Goal: Task Accomplishment & Management: Manage account settings

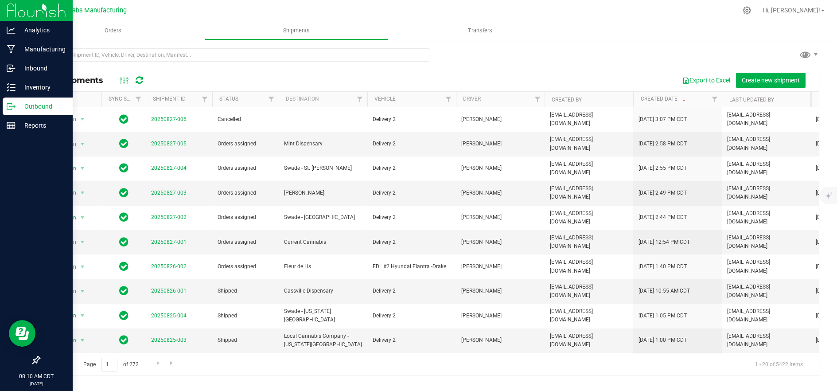
click at [23, 106] on p "Outbound" at bounding box center [42, 106] width 53 height 11
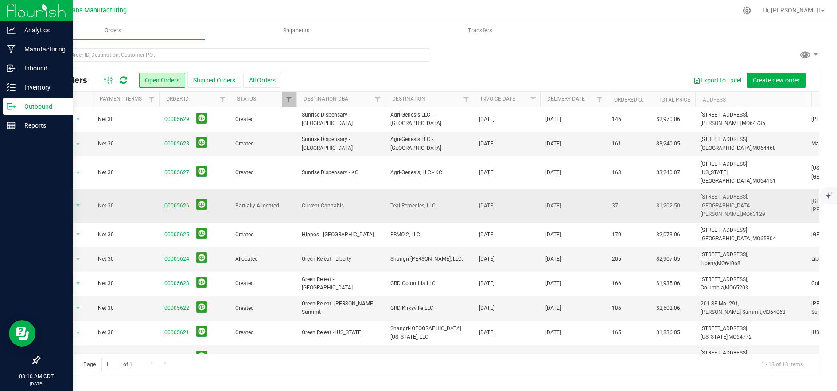
click at [177, 202] on link "00005626" at bounding box center [176, 206] width 25 height 8
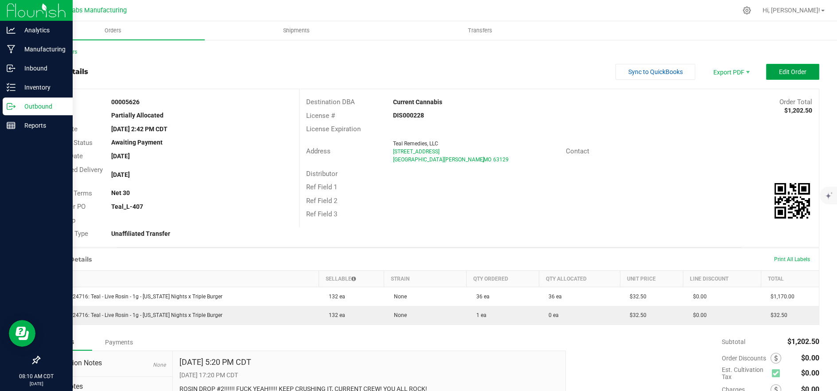
click at [769, 69] on button "Edit Order" at bounding box center [792, 72] width 53 height 16
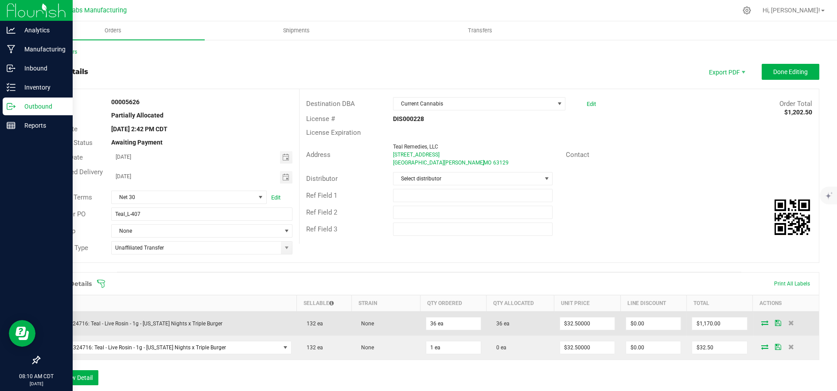
scroll to position [98, 0]
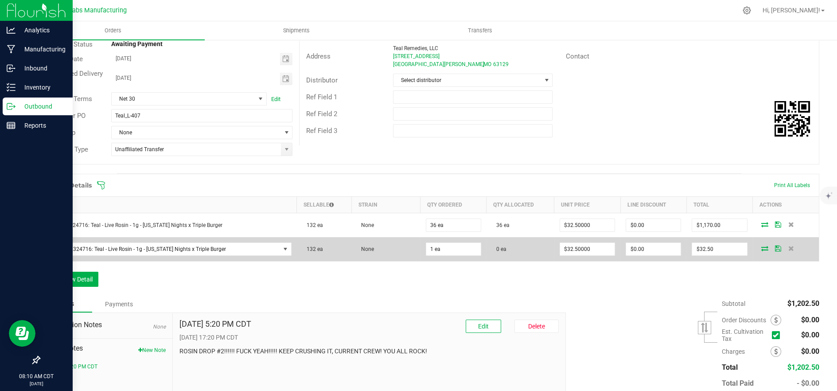
click at [761, 250] on icon at bounding box center [764, 248] width 7 height 5
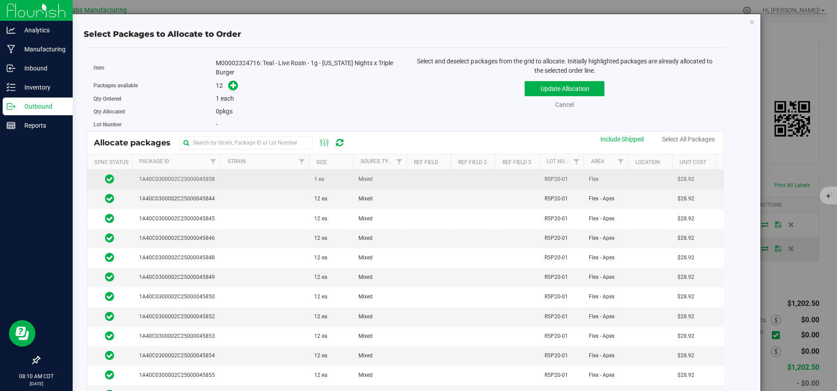
click at [257, 177] on td at bounding box center [264, 179] width 89 height 19
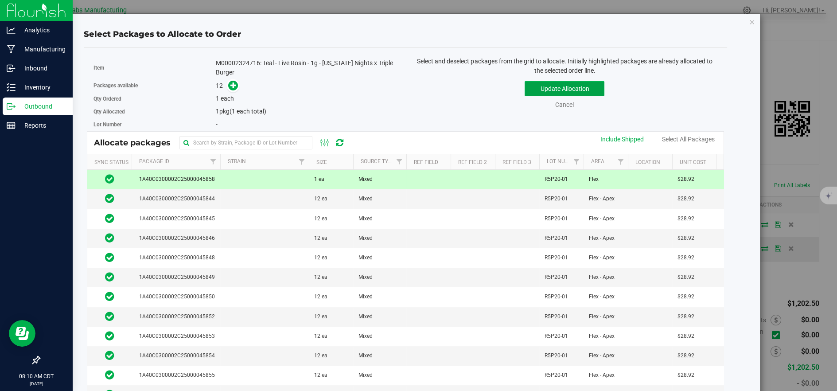
click at [536, 89] on button "Update Allocation" at bounding box center [565, 88] width 80 height 15
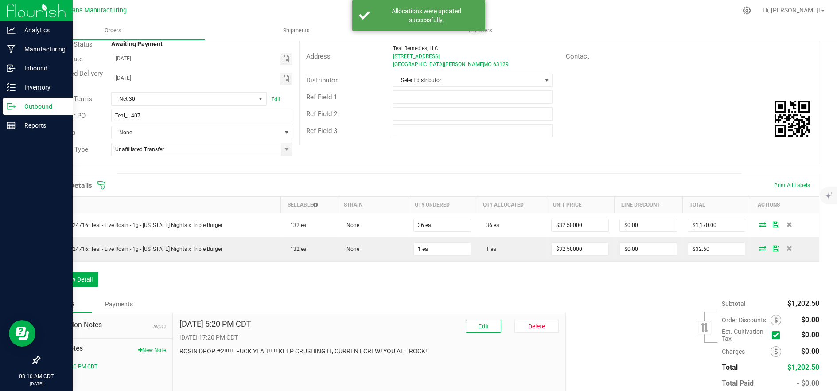
scroll to position [0, 0]
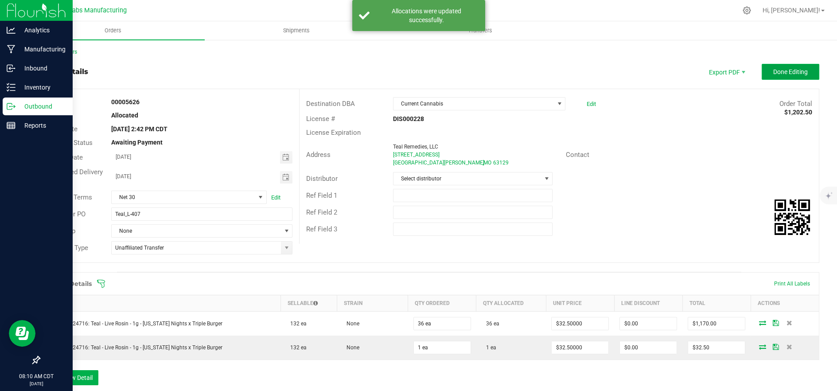
click at [793, 78] on button "Done Editing" at bounding box center [791, 72] width 58 height 16
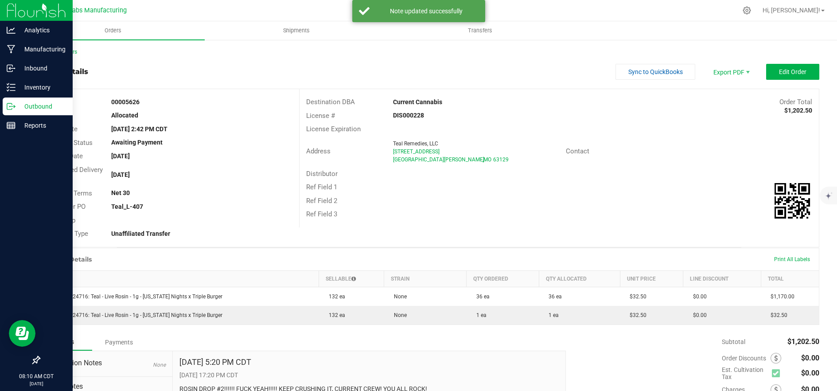
click at [12, 105] on icon at bounding box center [11, 106] width 9 height 9
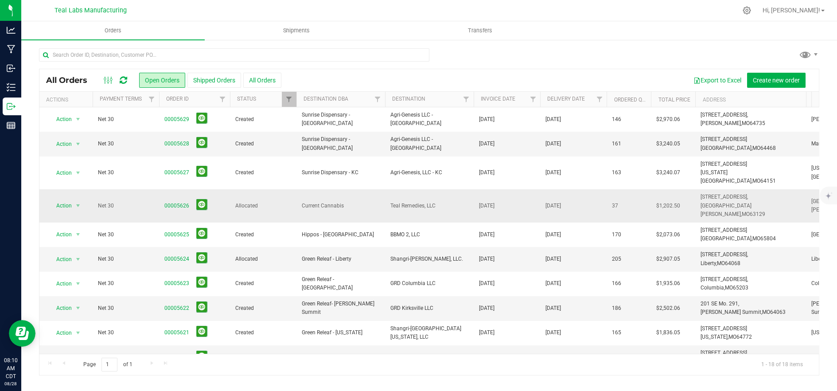
click at [290, 202] on span "Allocated" at bounding box center [263, 206] width 56 height 8
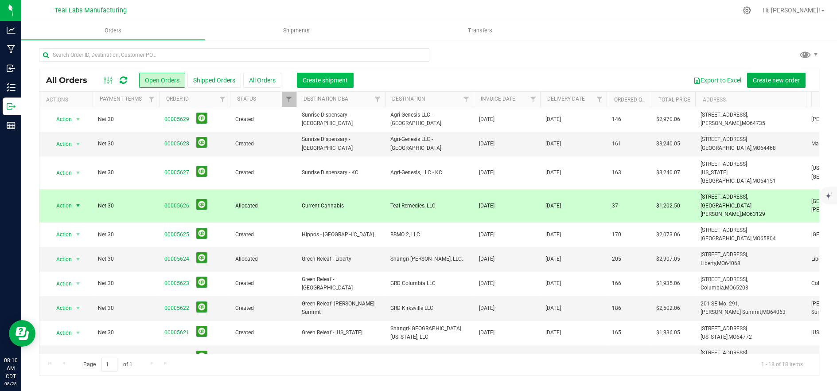
click at [310, 79] on span "Create shipment" at bounding box center [325, 80] width 45 height 7
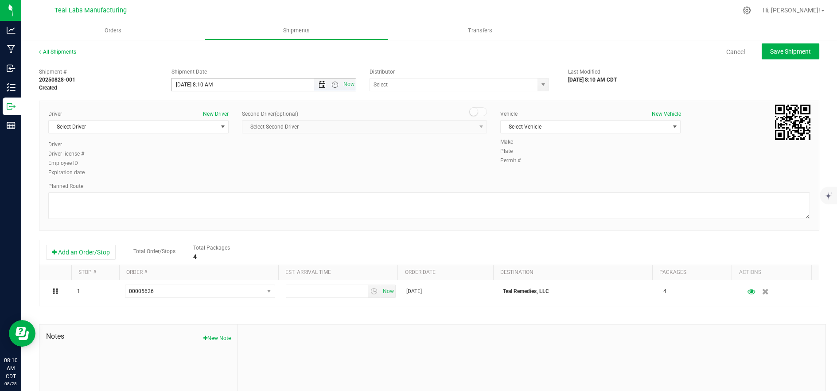
click at [319, 84] on span "Open the date view" at bounding box center [322, 84] width 7 height 7
click at [233, 188] on link "28" at bounding box center [229, 188] width 13 height 14
click at [335, 82] on span "Open the time view" at bounding box center [334, 84] width 7 height 7
click at [251, 111] on li "9:00 AM" at bounding box center [262, 107] width 182 height 12
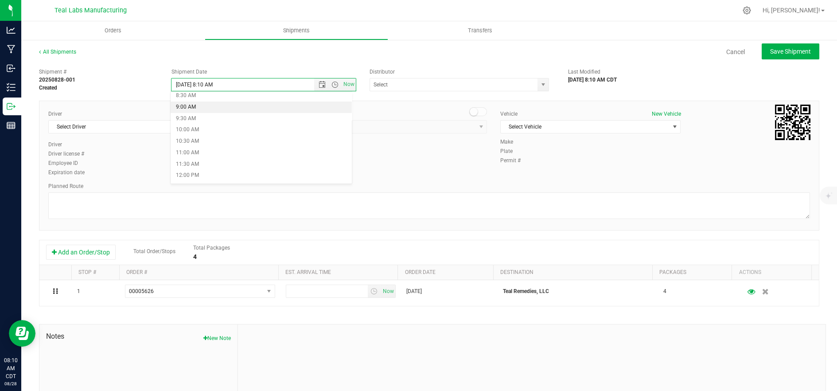
type input "8/28/2025 9:00 AM"
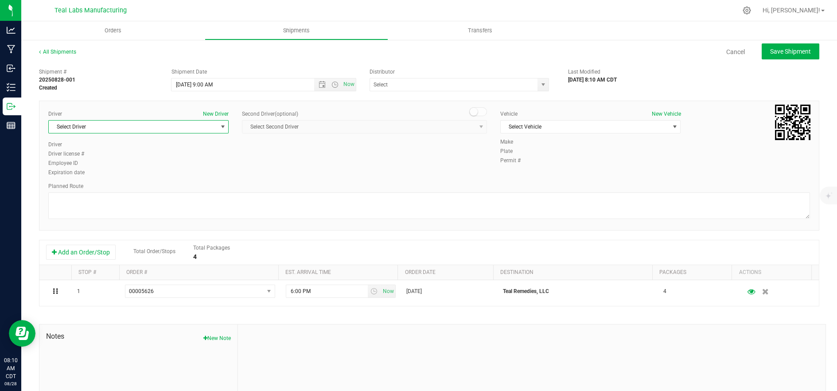
click at [168, 130] on span "Select Driver" at bounding box center [133, 127] width 168 height 12
click at [166, 163] on li "Mary Kenyon" at bounding box center [138, 163] width 178 height 13
type input "mar"
click at [534, 127] on span "Select Vehicle" at bounding box center [585, 127] width 168 height 12
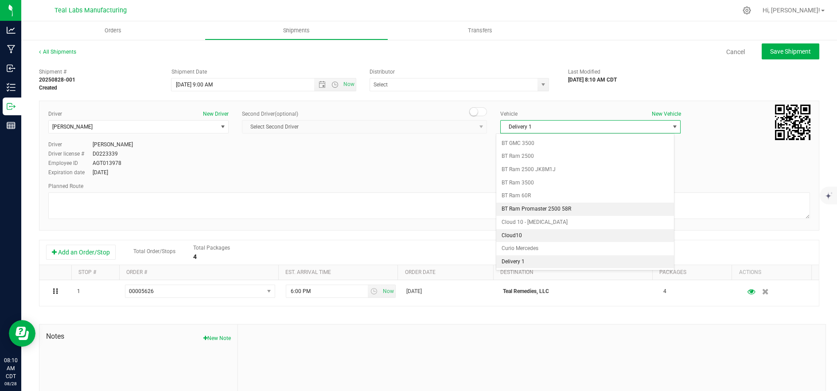
scroll to position [235, 0]
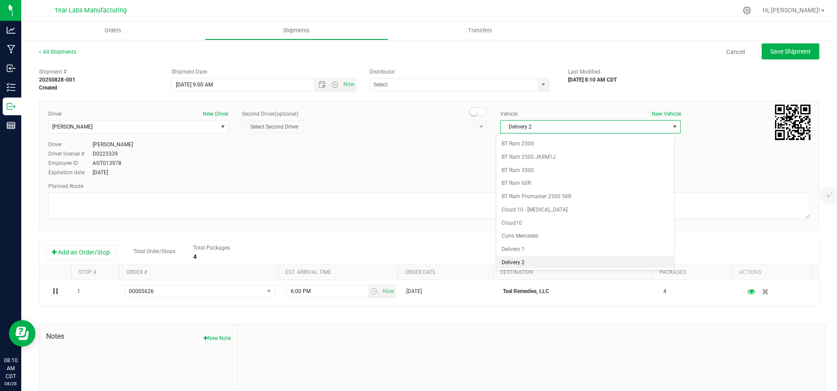
click at [547, 262] on li "Delivery 2" at bounding box center [585, 262] width 178 height 13
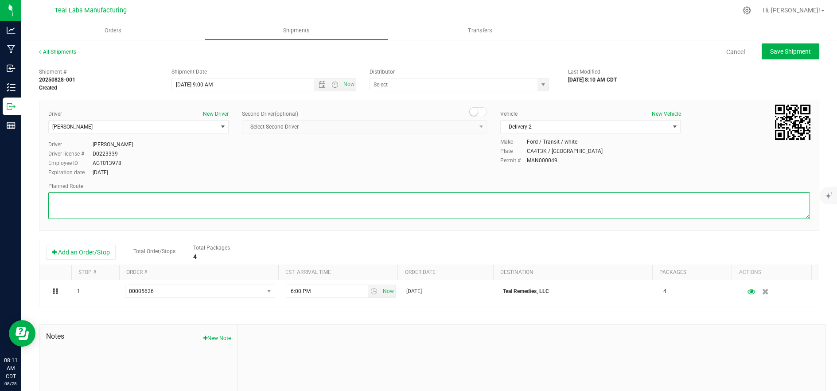
click at [102, 207] on textarea at bounding box center [429, 205] width 762 height 27
paste textarea "5555 Salt River Rd Head northwest on Salt River Rd. Go for 0.4 mi. Then 0.4 mil…"
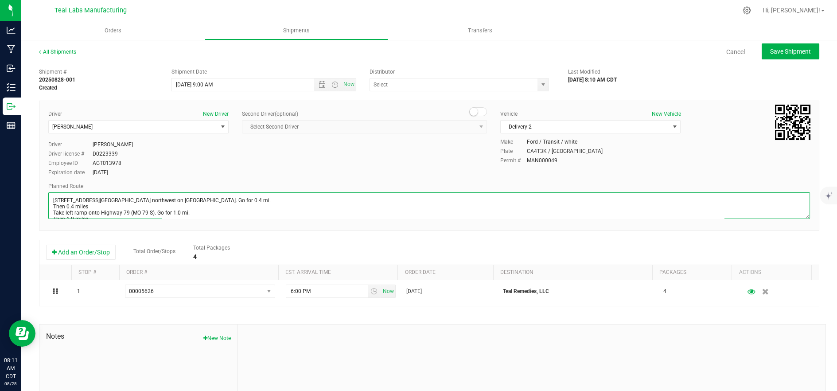
scroll to position [129, 0]
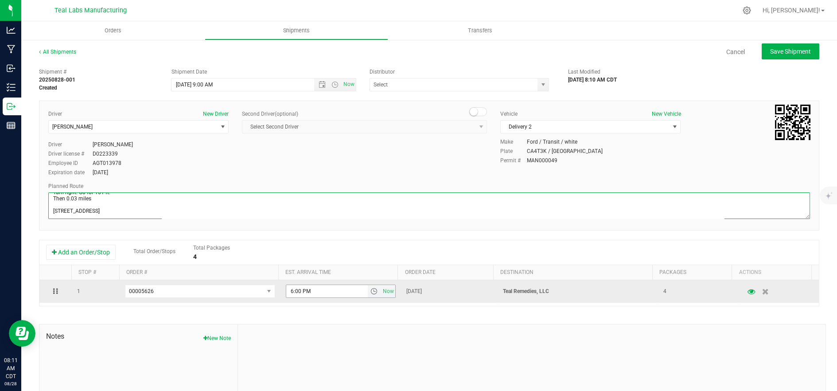
click at [370, 292] on span "select" at bounding box center [373, 291] width 7 height 7
type textarea "5555 Salt River Rd Head northwest on Salt River Rd. Go for 0.4 mi. Then 0.4 mil…"
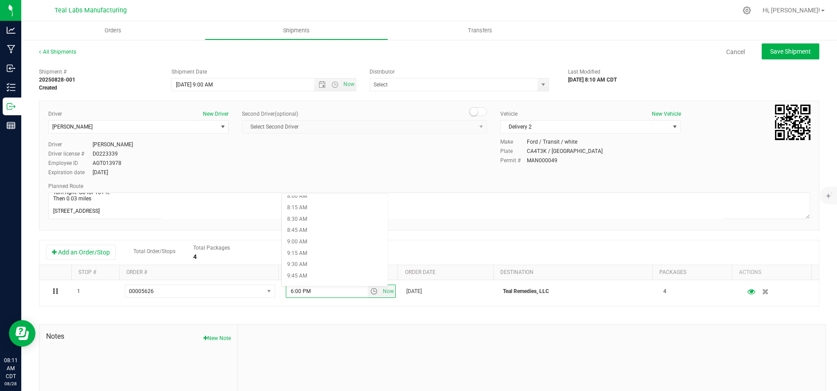
scroll to position [394, 0]
click at [336, 258] on li "10:00 AM" at bounding box center [335, 263] width 106 height 12
click at [770, 48] on span "Save Shipment" at bounding box center [790, 51] width 41 height 7
type input "8/28/2025 2:00 PM"
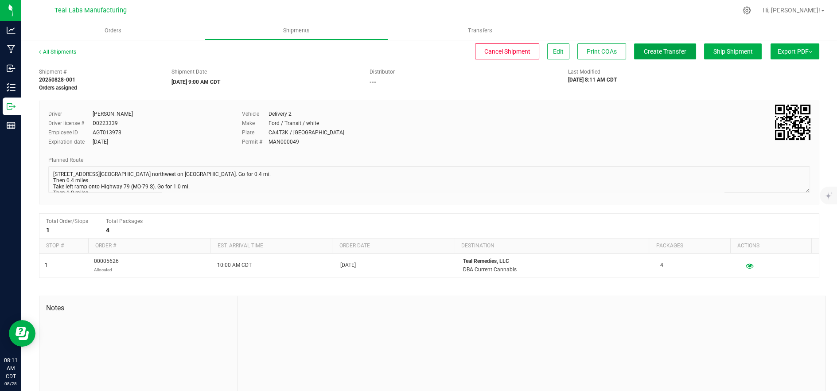
click at [644, 50] on span "Create Transfer" at bounding box center [665, 51] width 43 height 7
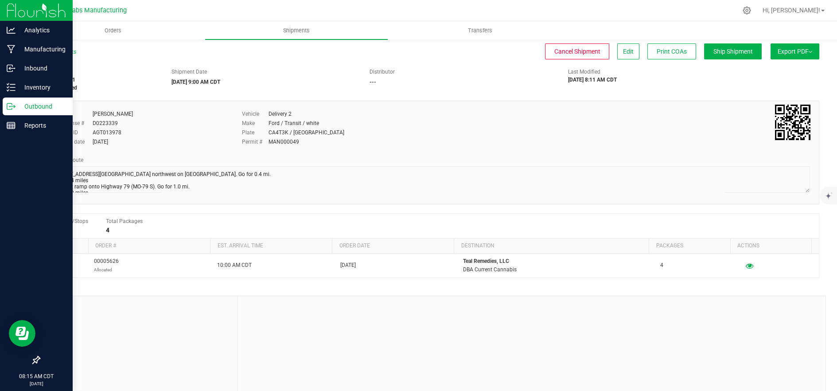
click at [11, 108] on icon at bounding box center [11, 106] width 9 height 9
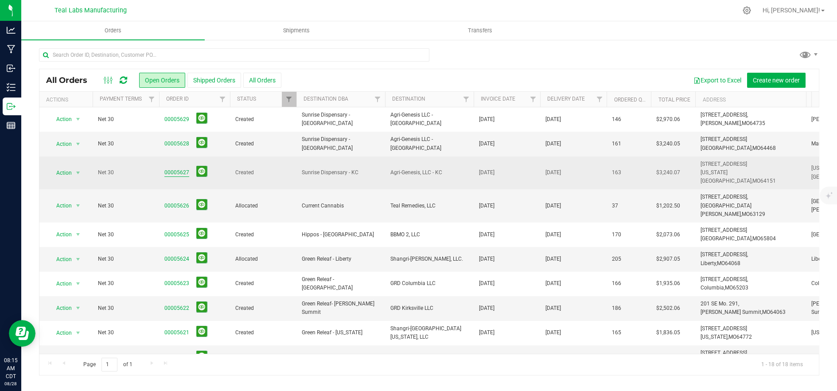
click at [170, 168] on link "00005627" at bounding box center [176, 172] width 25 height 8
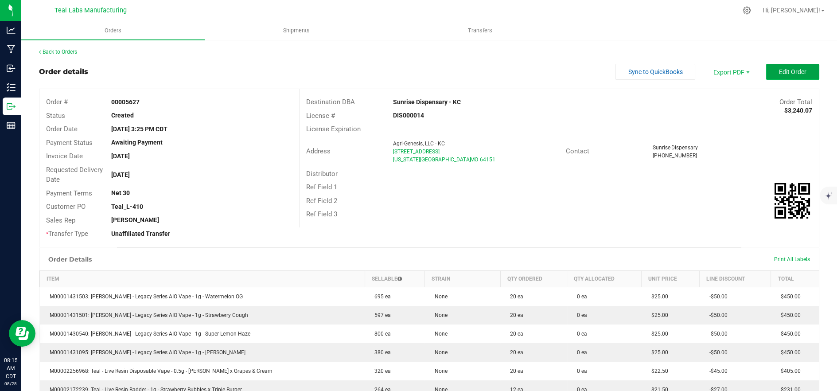
click at [779, 71] on span "Edit Order" at bounding box center [792, 71] width 27 height 7
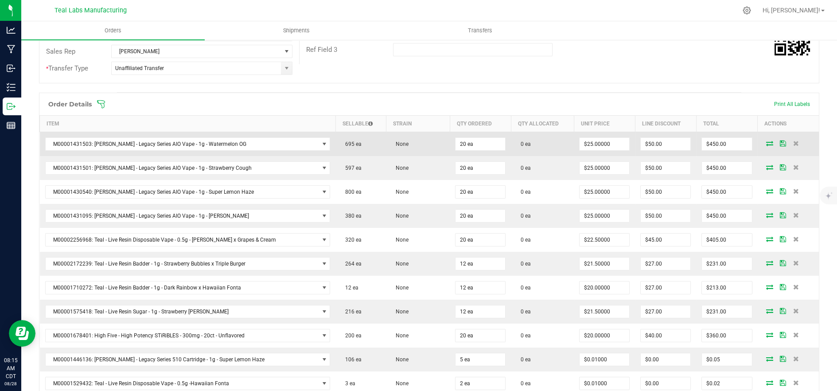
scroll to position [197, 0]
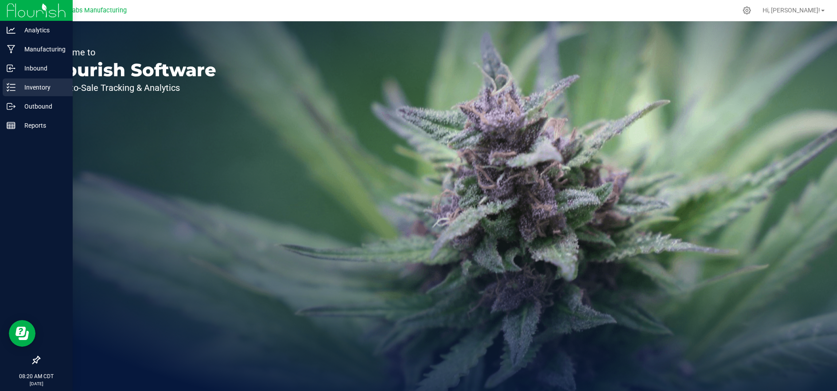
click at [11, 83] on icon at bounding box center [11, 87] width 9 height 9
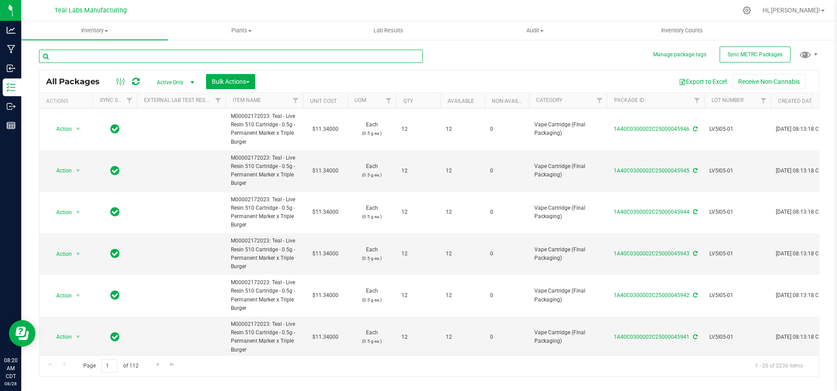
click at [204, 57] on input "text" at bounding box center [231, 56] width 384 height 13
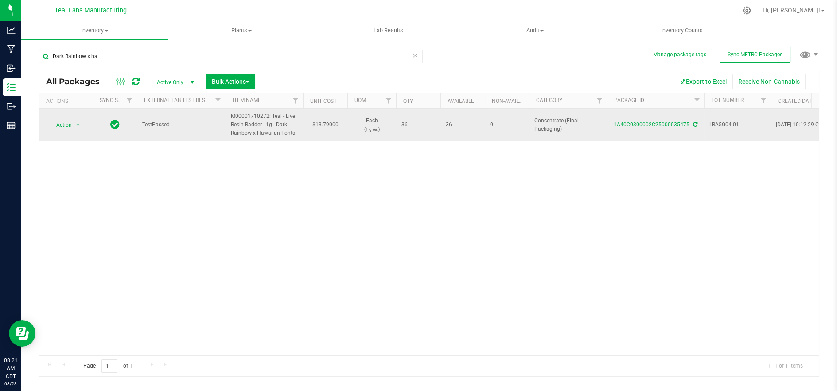
drag, startPoint x: 284, startPoint y: 135, endPoint x: 220, endPoint y: 120, distance: 66.0
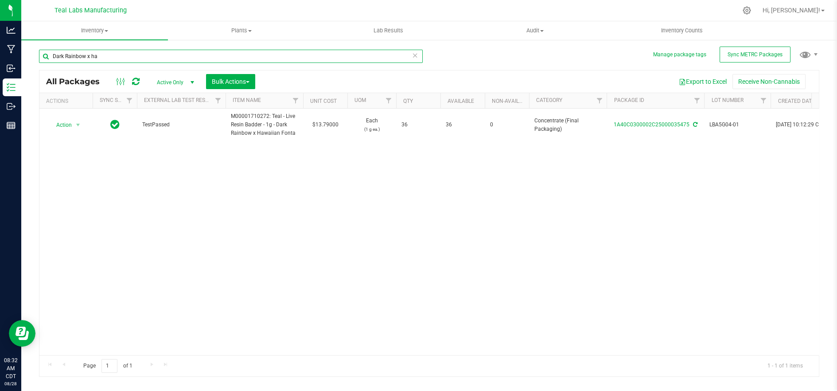
click at [119, 59] on input "Dark Rainbow x ha" at bounding box center [231, 56] width 384 height 13
type input "Dark Rainbow x"
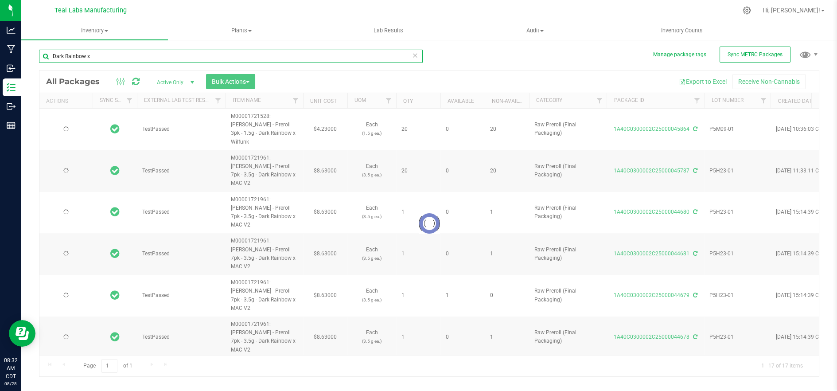
type input "2026-08-07"
type input "2026-07-23"
type input "2026-04-14"
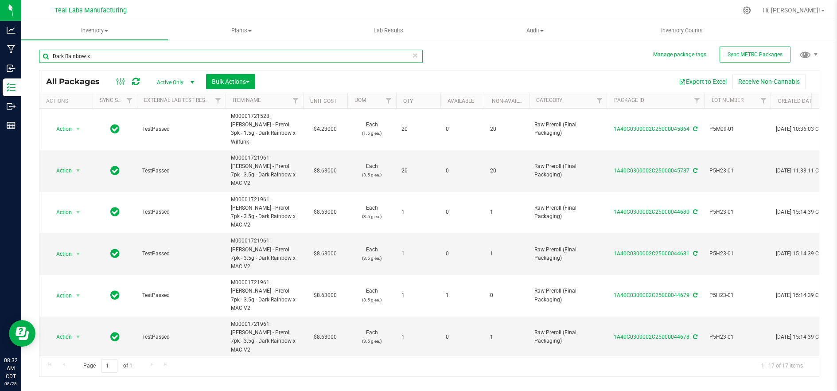
click at [119, 59] on input "Dark Rainbow x" at bounding box center [231, 56] width 384 height 13
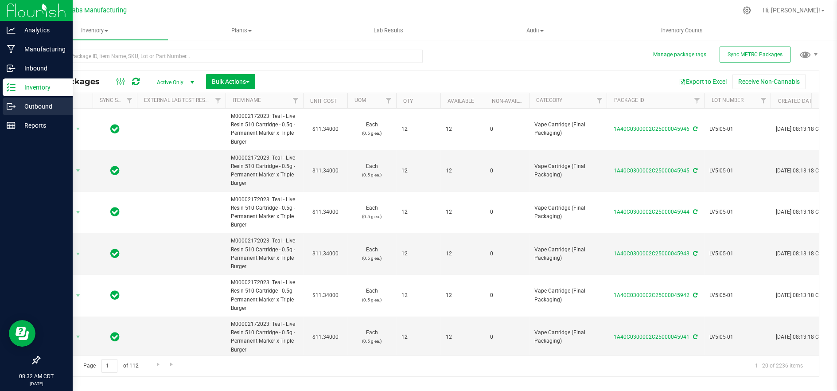
click at [27, 108] on p "Outbound" at bounding box center [42, 106] width 53 height 11
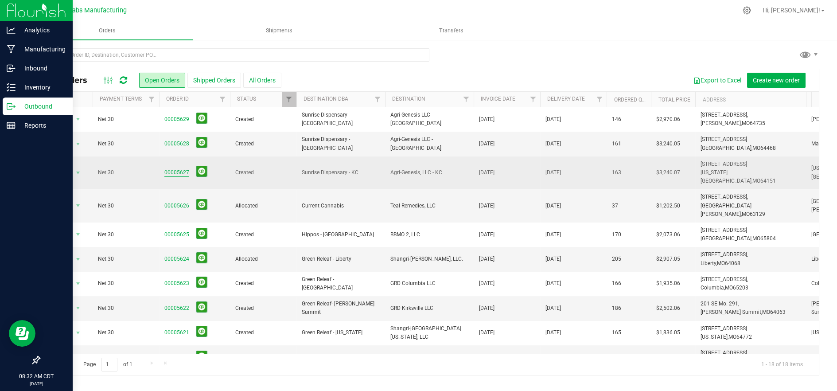
click at [173, 168] on link "00005627" at bounding box center [176, 172] width 25 height 8
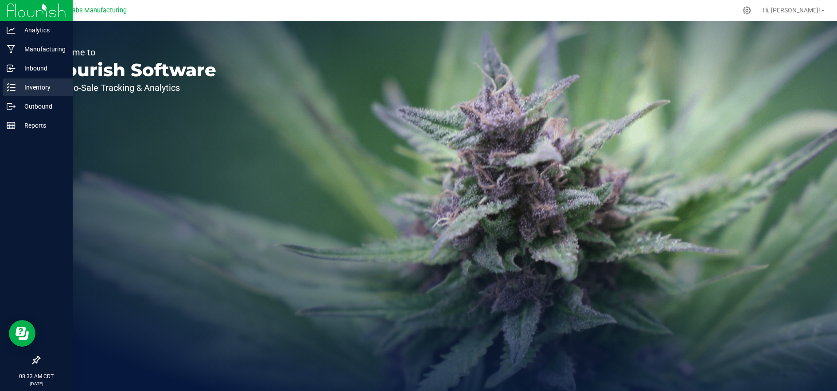
click at [39, 91] on p "Inventory" at bounding box center [42, 87] width 53 height 11
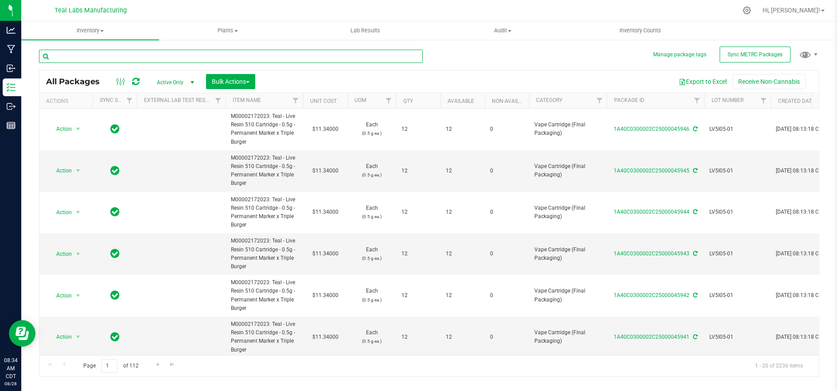
click at [246, 58] on input "text" at bounding box center [231, 56] width 384 height 13
type input "dark rainbow"
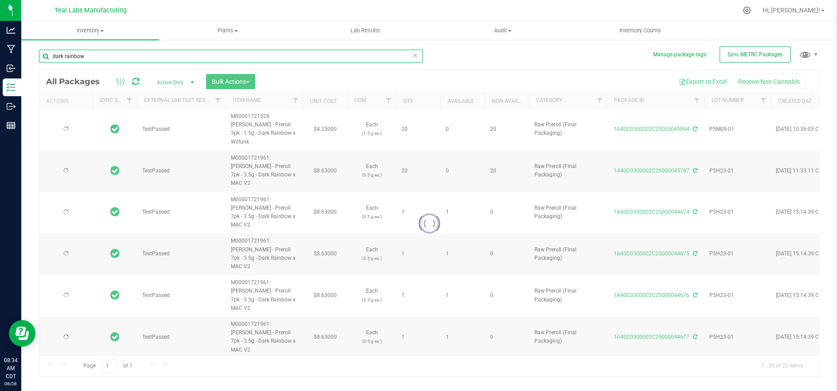
type input "2026-08-07"
type input "2026-07-23"
type input "2026-04-14"
type input "2026-04-11"
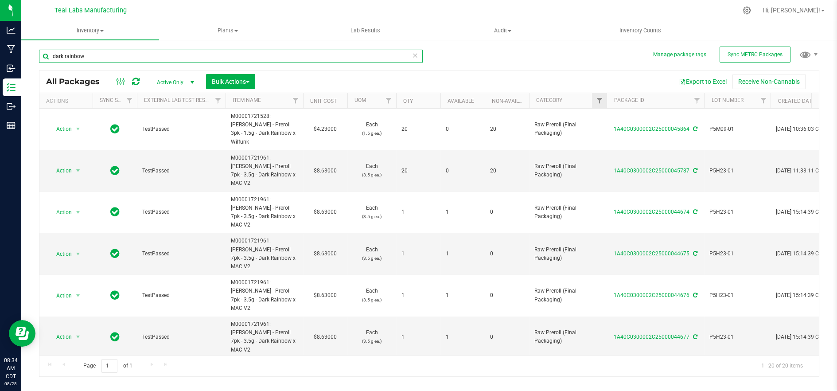
type input "dark rainbow"
click at [602, 105] on link "Filter" at bounding box center [599, 100] width 15 height 15
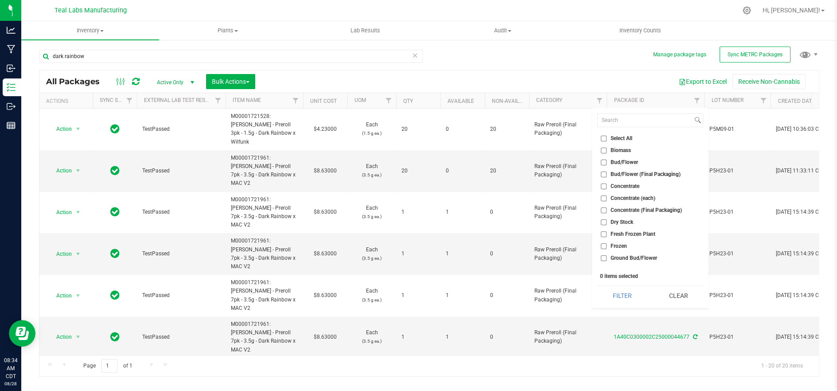
click at [666, 210] on span "Concentrate (Final Packaging)" at bounding box center [646, 209] width 71 height 5
click at [607, 210] on input "Concentrate (Final Packaging)" at bounding box center [604, 210] width 6 height 6
checkbox input "true"
click at [621, 300] on button "Filter" at bounding box center [622, 295] width 50 height 19
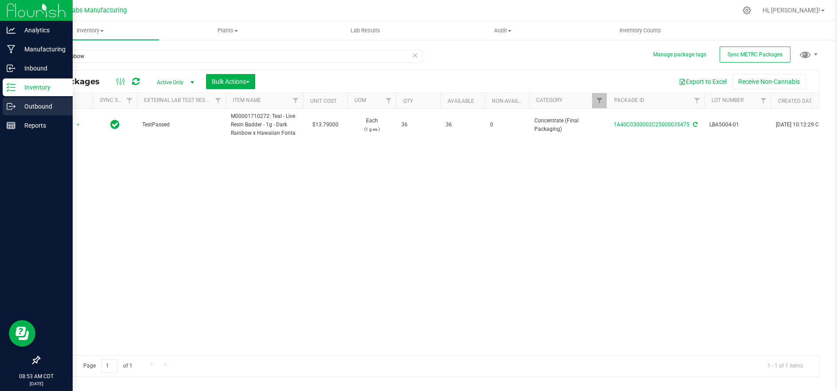
drag, startPoint x: 15, startPoint y: 108, endPoint x: 23, endPoint y: 107, distance: 8.0
click at [15, 108] on icon at bounding box center [11, 106] width 9 height 9
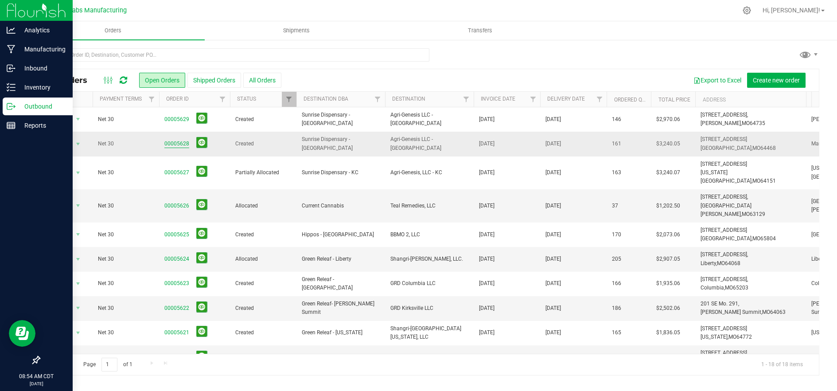
click at [170, 141] on link "00005628" at bounding box center [176, 144] width 25 height 8
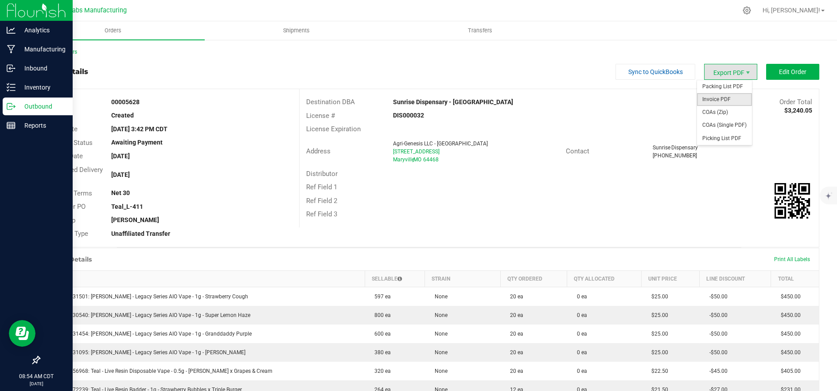
click at [715, 98] on span "Invoice PDF" at bounding box center [724, 99] width 55 height 13
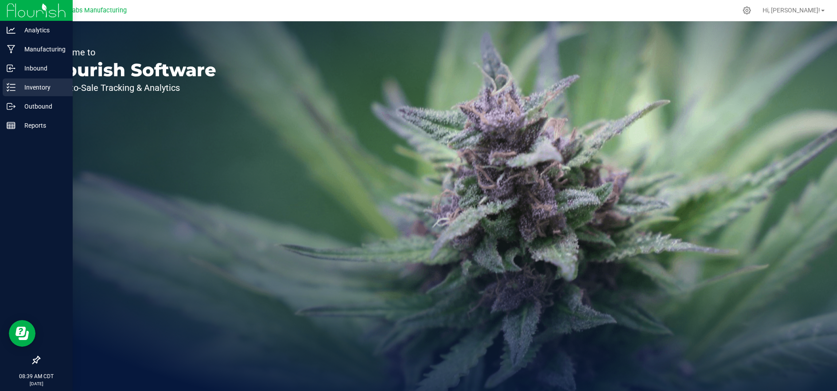
click at [26, 86] on p "Inventory" at bounding box center [42, 87] width 53 height 11
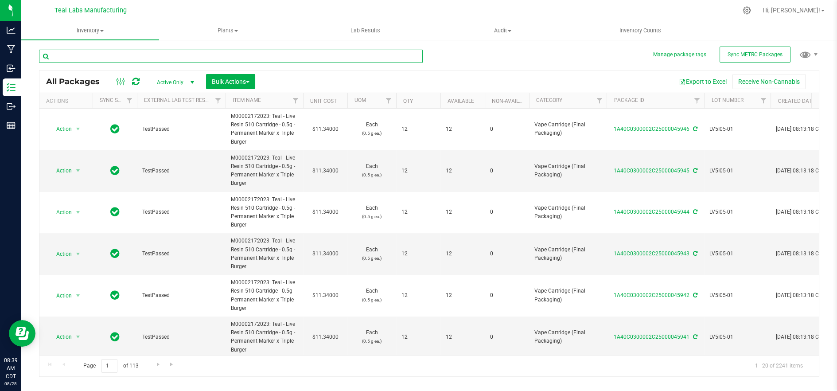
click at [164, 56] on input "text" at bounding box center [231, 56] width 384 height 13
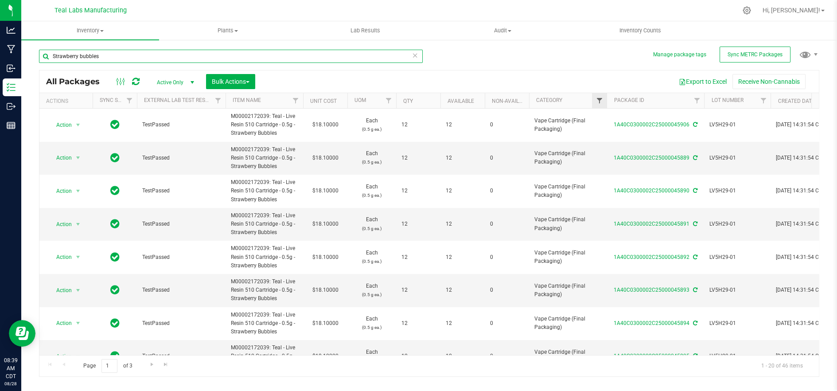
type input "Strawberry bubbles"
click at [600, 100] on span "Filter" at bounding box center [599, 100] width 7 height 7
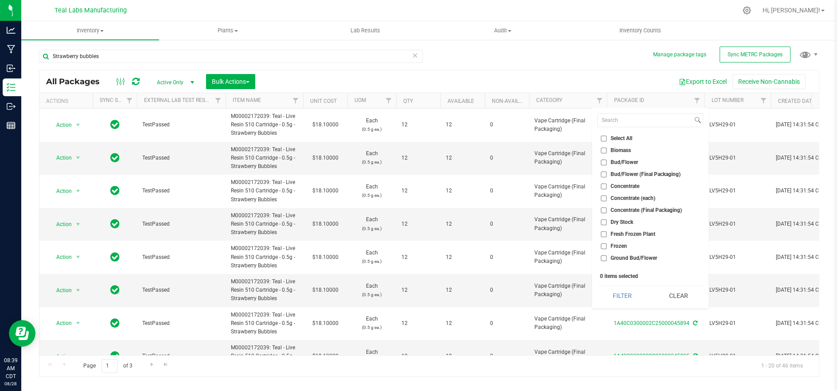
click at [664, 209] on span "Concentrate (Final Packaging)" at bounding box center [646, 209] width 71 height 5
click at [607, 209] on input "Concentrate (Final Packaging)" at bounding box center [604, 210] width 6 height 6
checkbox input "true"
click at [636, 296] on button "Filter" at bounding box center [622, 295] width 50 height 19
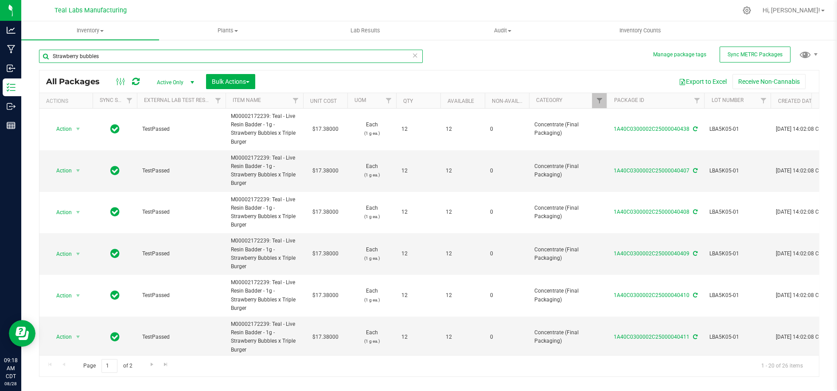
click at [101, 58] on input "Strawberry bubbles" at bounding box center [231, 56] width 384 height 13
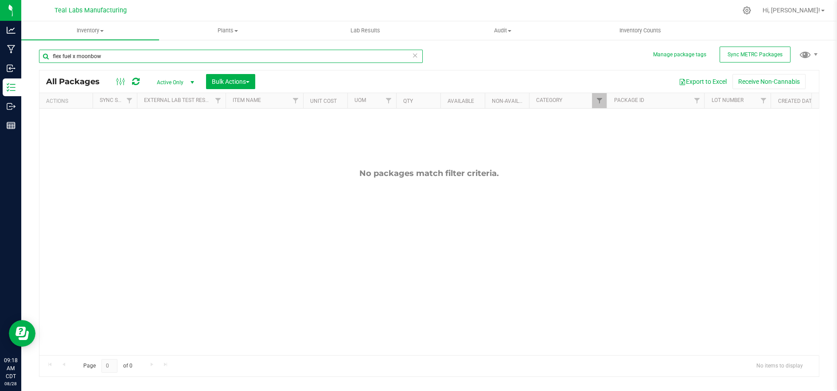
type input "flex fuel x moonbow"
click at [169, 82] on span "Active Only" at bounding box center [173, 82] width 49 height 12
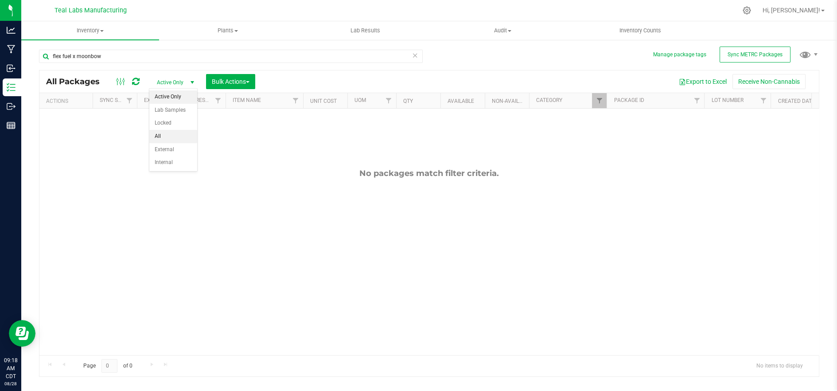
click at [167, 136] on li "All" at bounding box center [173, 136] width 48 height 13
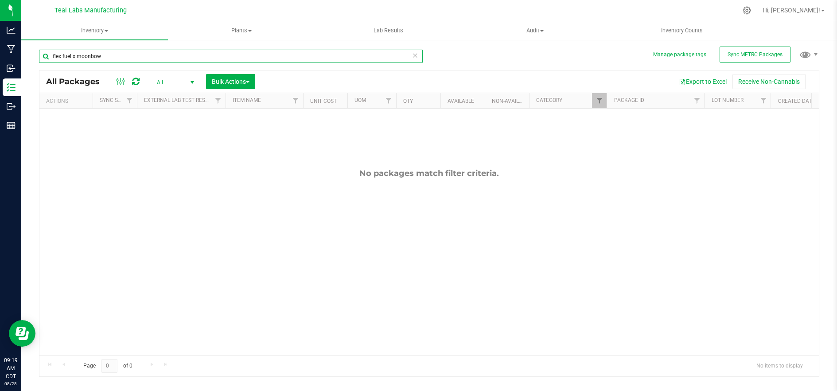
click at [139, 55] on input "flex fuel x moonbow" at bounding box center [231, 56] width 384 height 13
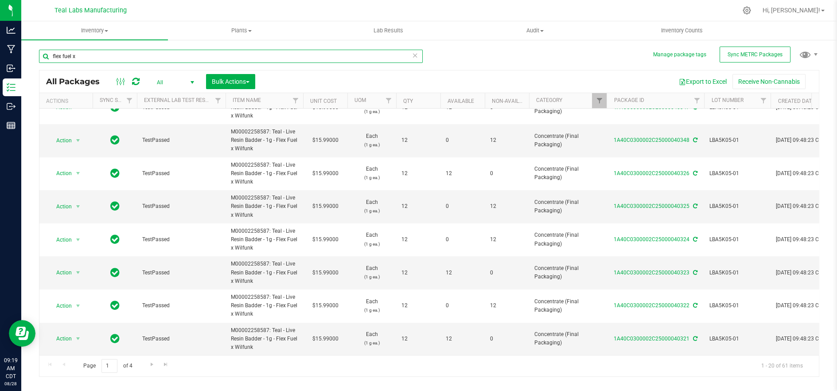
scroll to position [421, 0]
type input "flex fuel x"
click at [571, 53] on div "flex fuel x All Packages All Active Only Lab Samples Locked All External Intern…" at bounding box center [429, 208] width 780 height 335
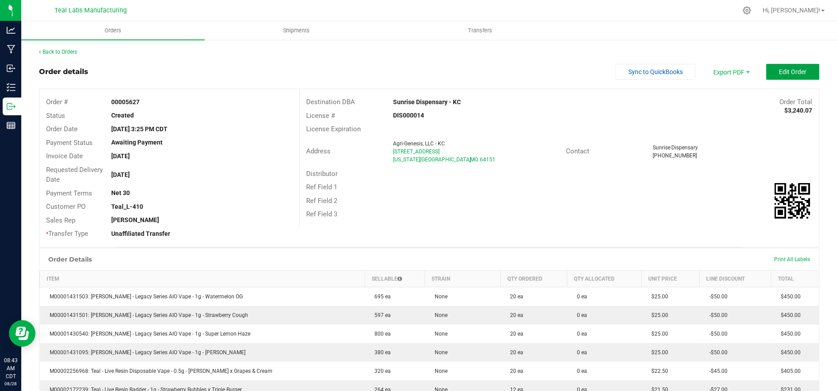
click at [781, 68] on span "Edit Order" at bounding box center [792, 71] width 27 height 7
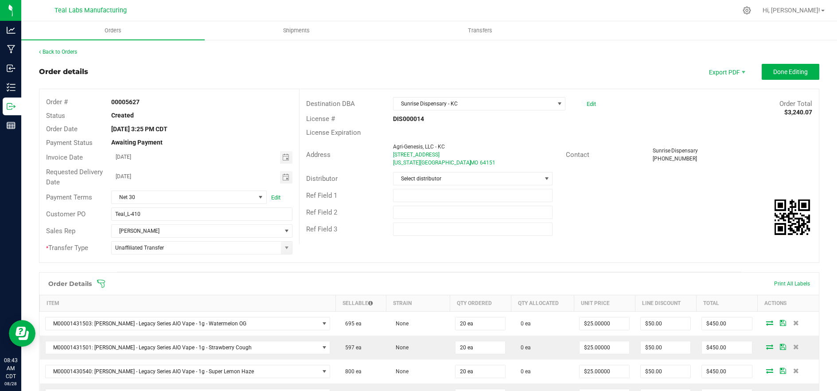
click at [101, 281] on icon at bounding box center [101, 283] width 9 height 9
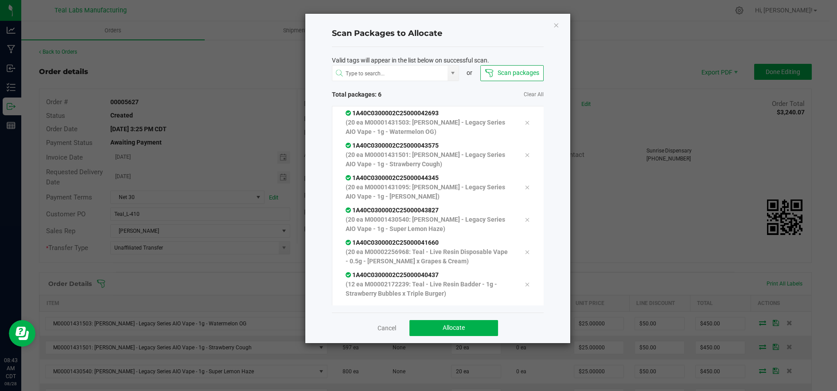
scroll to position [17, 0]
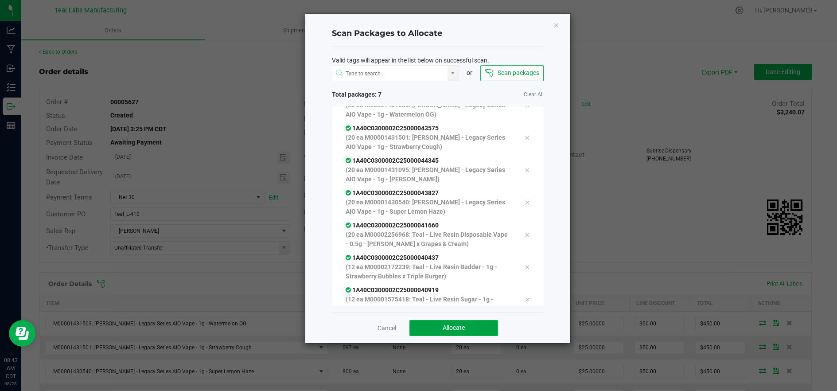
click at [450, 330] on span "Allocate" at bounding box center [454, 327] width 22 height 7
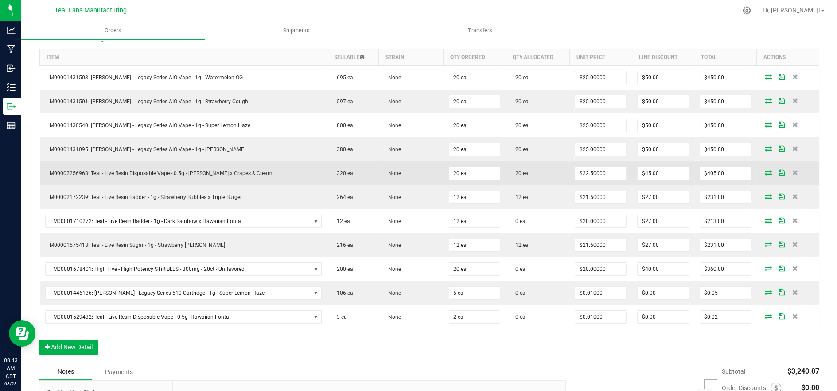
scroll to position [197, 0]
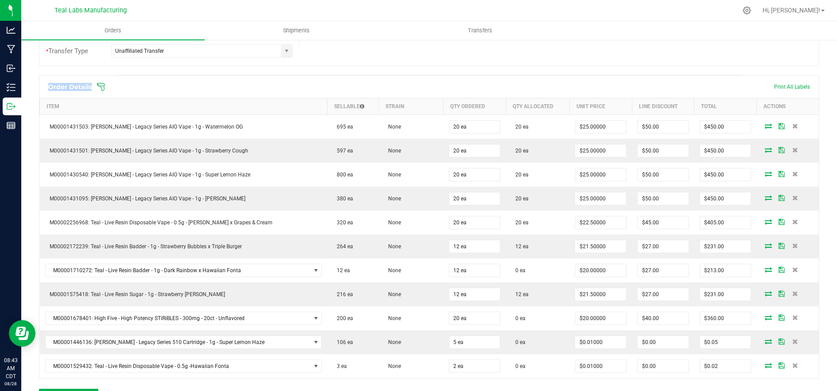
click at [101, 90] on div "Order details Export PDF Done Editing Order # 00005627 Status Partially Allocat…" at bounding box center [429, 208] width 780 height 682
click at [101, 89] on icon at bounding box center [101, 86] width 9 height 9
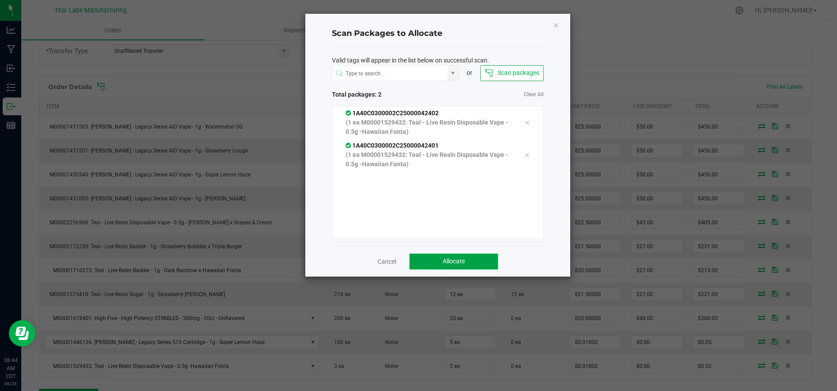
click at [490, 263] on button "Allocate" at bounding box center [453, 261] width 89 height 16
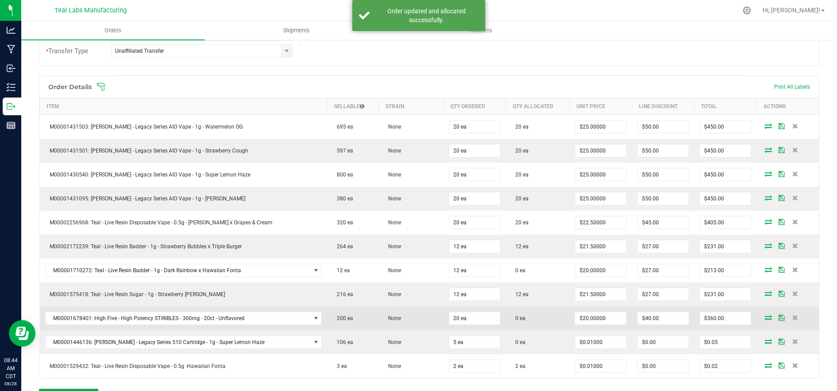
click at [765, 315] on icon at bounding box center [768, 317] width 7 height 5
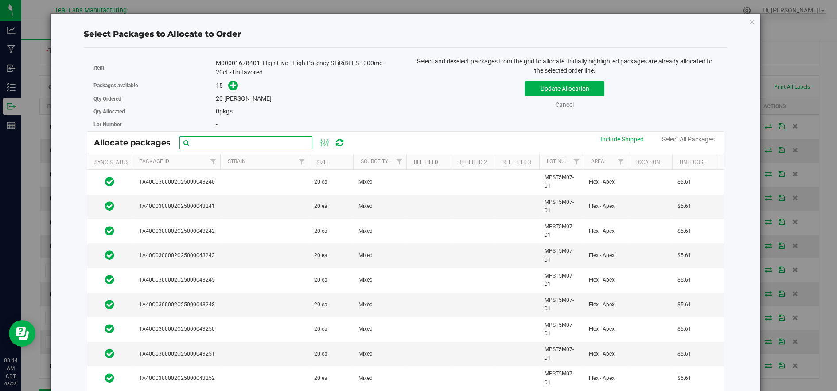
click at [237, 145] on input "text" at bounding box center [245, 142] width 133 height 13
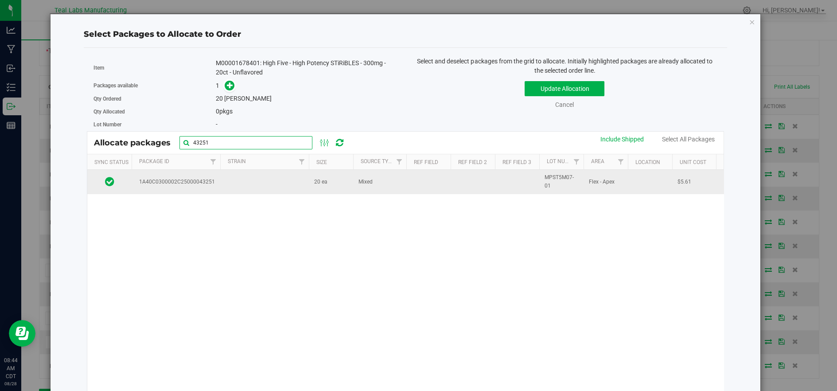
type input "43251"
click at [261, 186] on td at bounding box center [264, 182] width 89 height 24
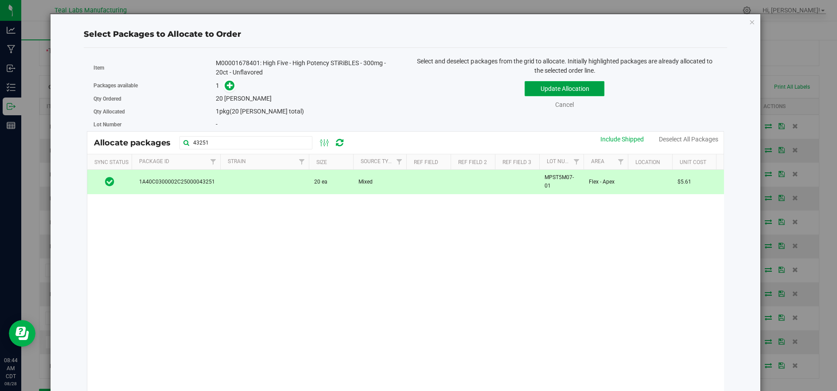
click at [562, 86] on button "Update Allocation" at bounding box center [565, 88] width 80 height 15
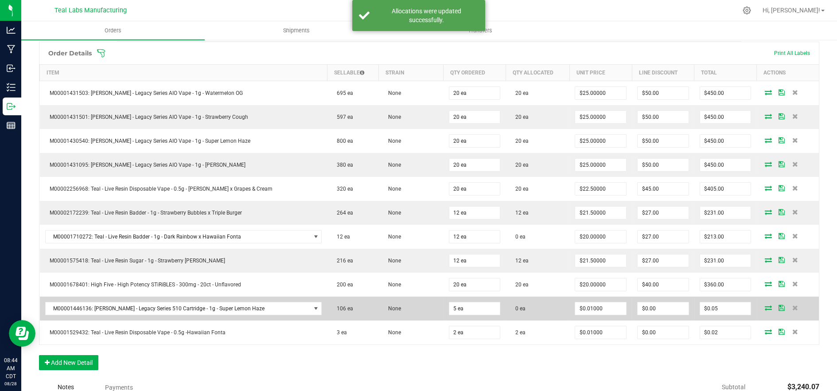
scroll to position [246, 0]
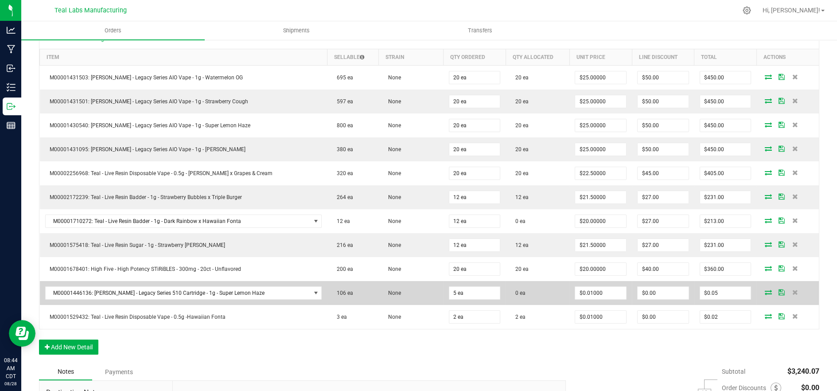
click at [765, 291] on icon at bounding box center [768, 291] width 7 height 5
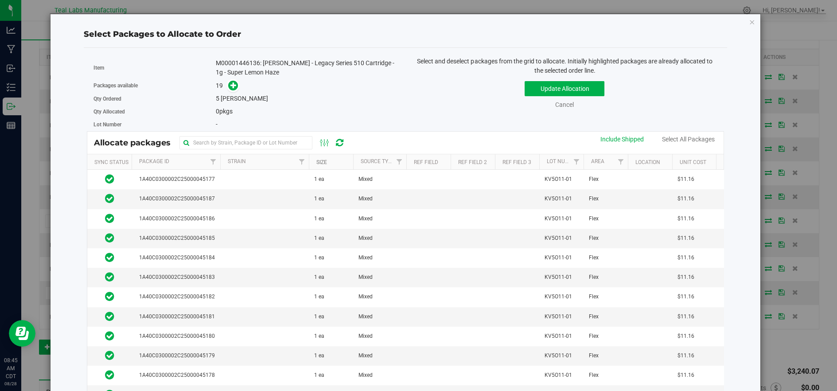
click at [322, 163] on link "Size" at bounding box center [321, 162] width 11 height 6
click at [186, 160] on th "Package Id" at bounding box center [176, 162] width 89 height 16
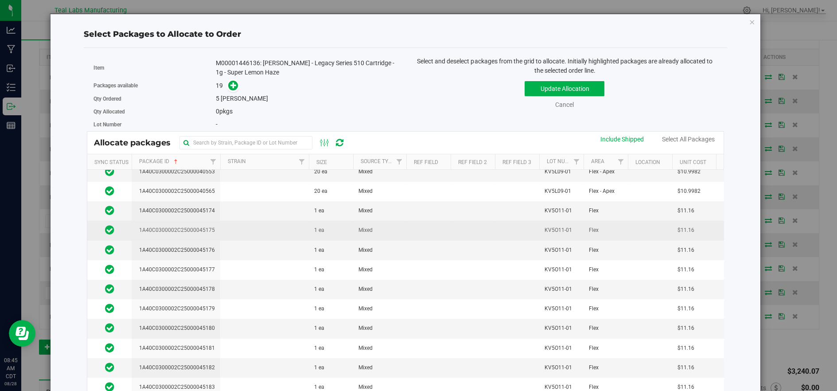
scroll to position [49, 0]
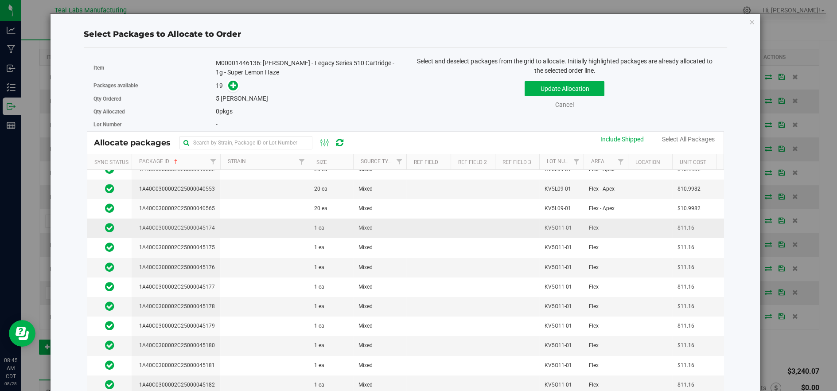
click at [250, 223] on td at bounding box center [264, 227] width 89 height 19
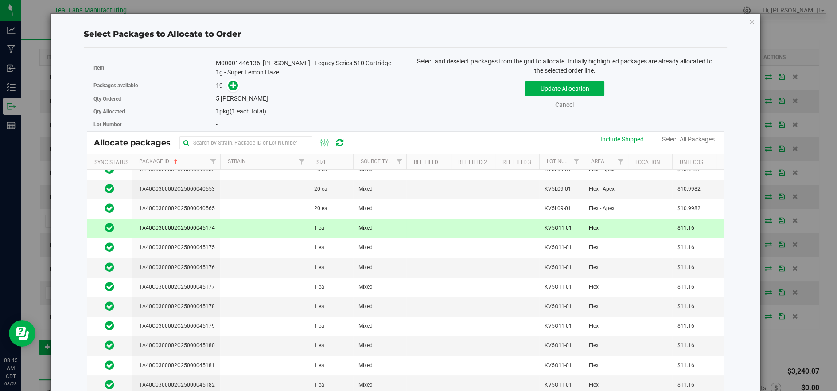
click at [250, 224] on td at bounding box center [264, 227] width 89 height 19
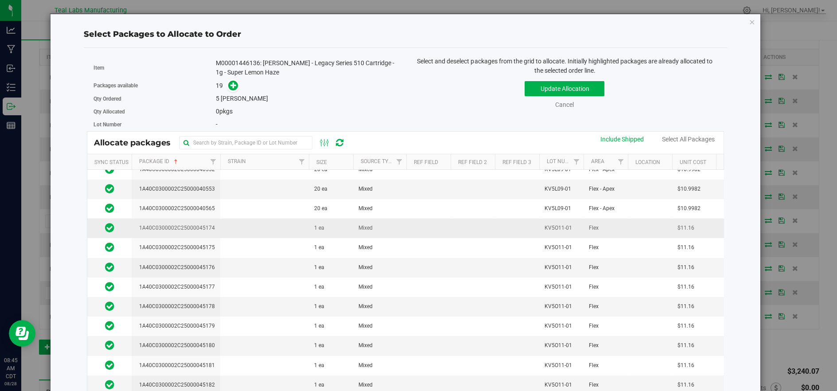
drag, startPoint x: 247, startPoint y: 223, endPoint x: 245, endPoint y: 231, distance: 8.2
click at [246, 223] on td at bounding box center [264, 227] width 89 height 19
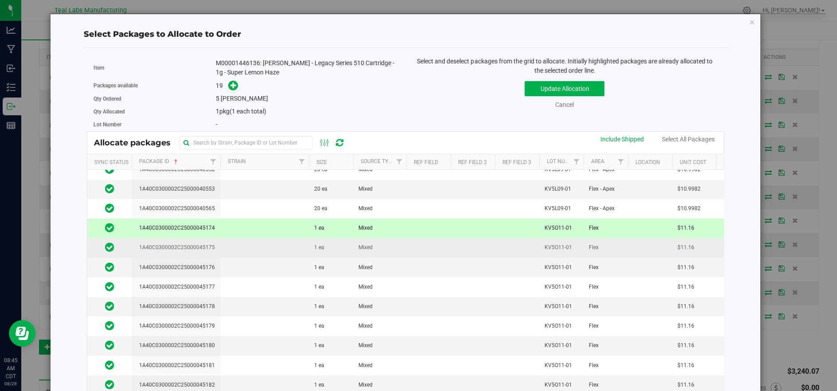
click at [243, 245] on td at bounding box center [264, 247] width 89 height 19
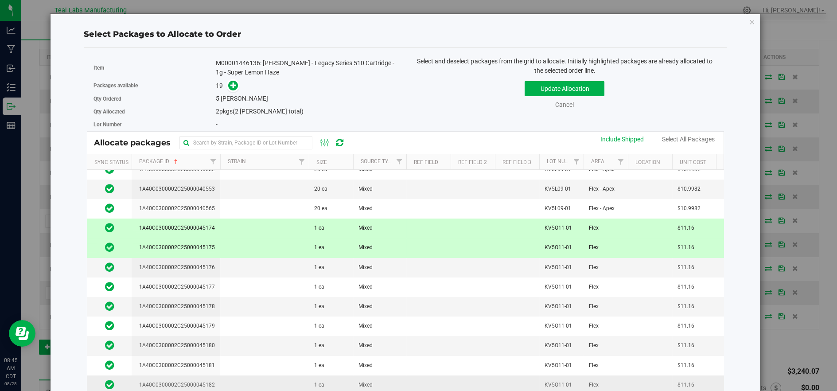
click at [249, 375] on td at bounding box center [264, 384] width 89 height 19
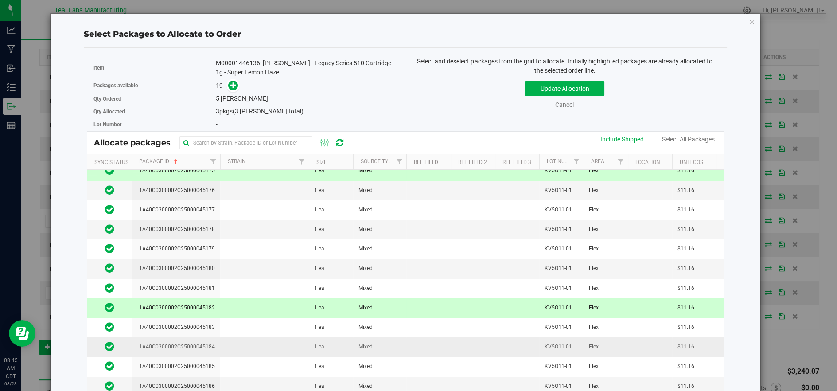
scroll to position [148, 0]
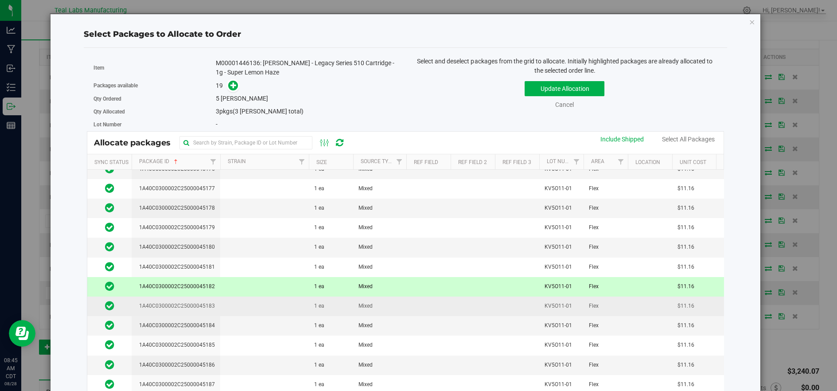
click at [241, 299] on td at bounding box center [264, 305] width 89 height 19
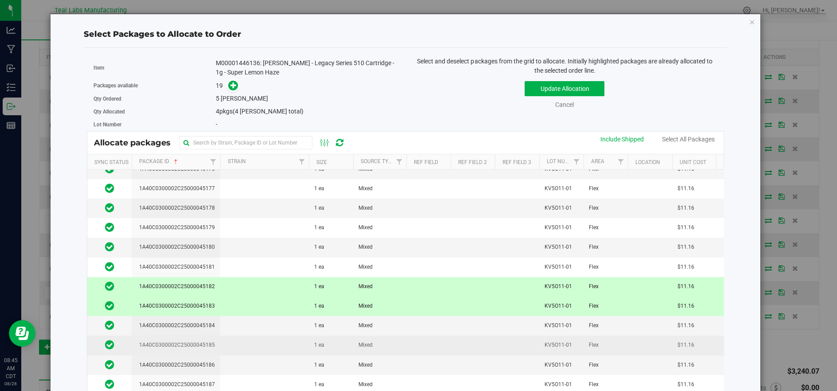
click at [245, 339] on td at bounding box center [264, 344] width 89 height 19
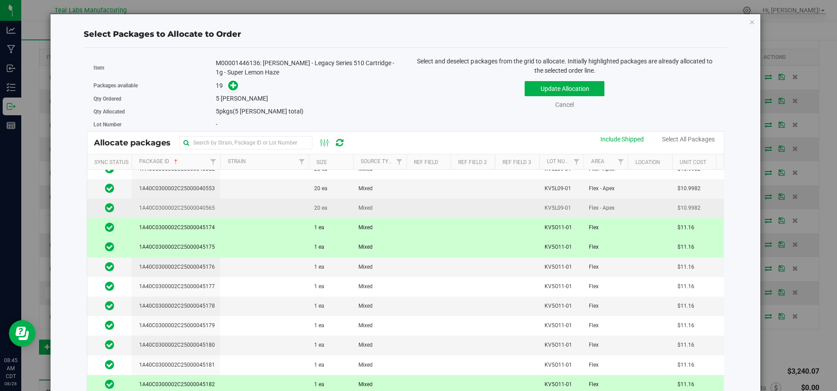
scroll to position [0, 0]
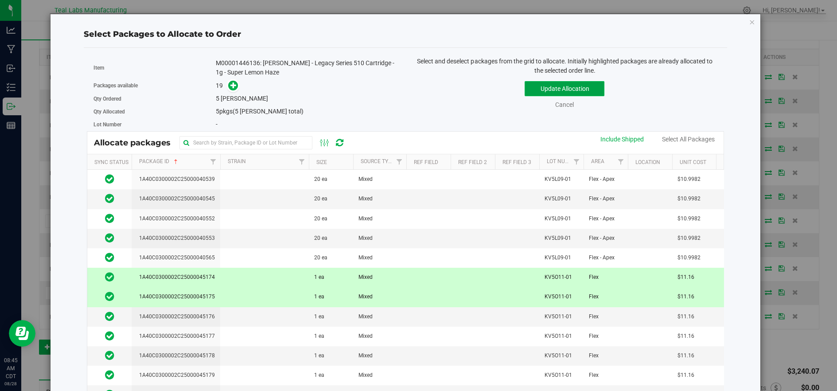
click at [542, 87] on button "Update Allocation" at bounding box center [565, 88] width 80 height 15
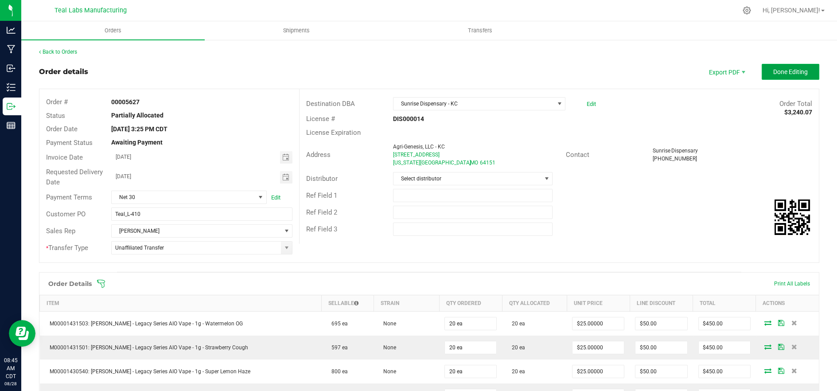
click at [783, 70] on span "Done Editing" at bounding box center [790, 71] width 35 height 7
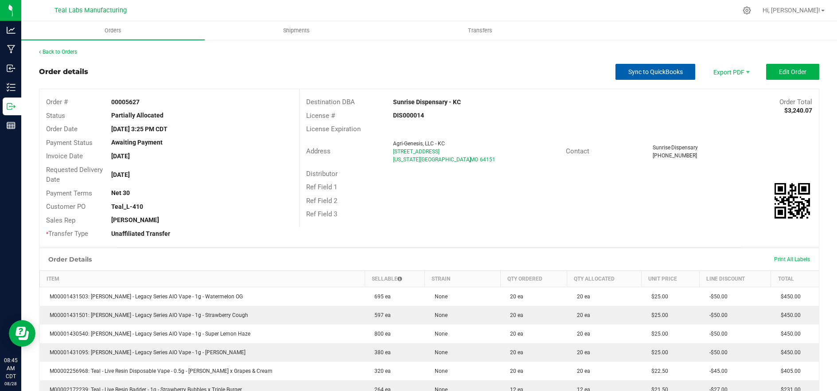
click at [638, 70] on span "Sync to QuickBooks" at bounding box center [655, 71] width 55 height 7
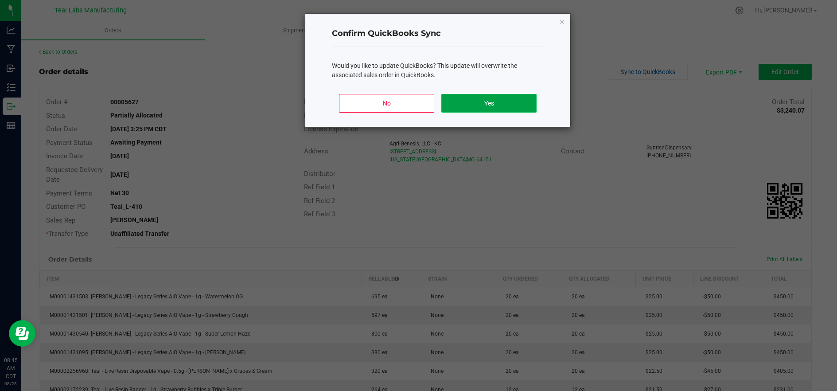
click at [482, 106] on button "Yes" at bounding box center [488, 103] width 95 height 19
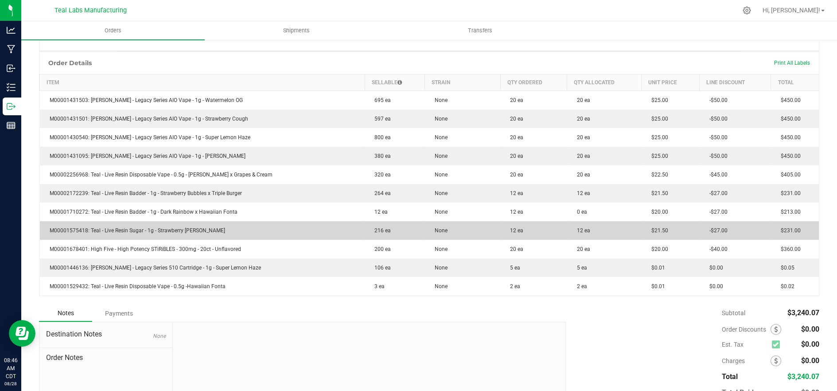
scroll to position [197, 0]
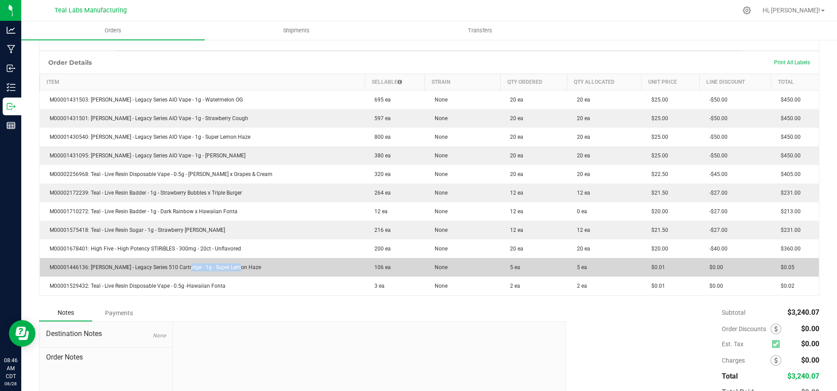
drag, startPoint x: 241, startPoint y: 268, endPoint x: 178, endPoint y: 268, distance: 62.5
click at [178, 268] on td "M00001446136: Kusch - Legacy Series 510 Cartridge - 1g - Super Lemon Haze" at bounding box center [202, 267] width 325 height 19
copy span "1g - Super Lemon Haze"
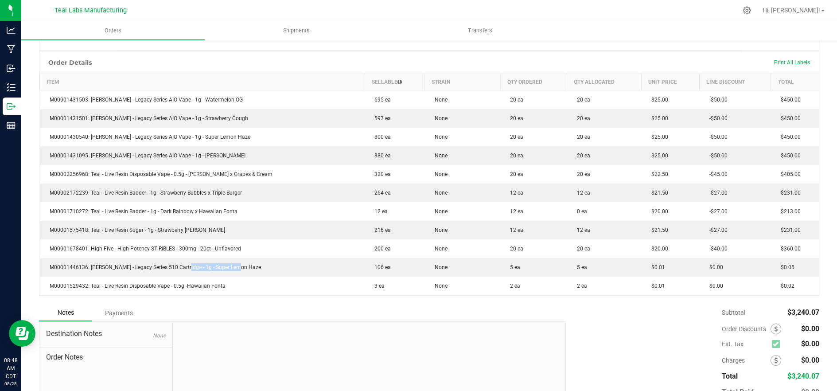
click at [281, 55] on div "Order Details Print All Labels" at bounding box center [429, 62] width 780 height 22
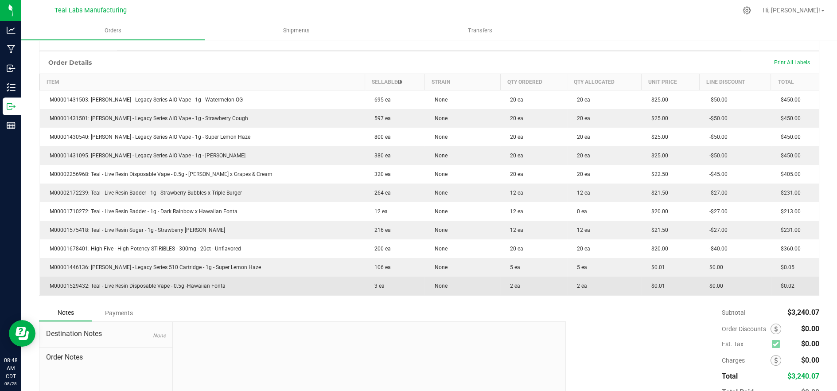
drag, startPoint x: 227, startPoint y: 285, endPoint x: 170, endPoint y: 287, distance: 57.2
click at [170, 287] on td "M00001529432: Teal - Live Resin Disposable Vape - 0.5g -Hawaiian Fonta" at bounding box center [202, 286] width 325 height 19
copy span "0.5g -Hawaiian Fonta"
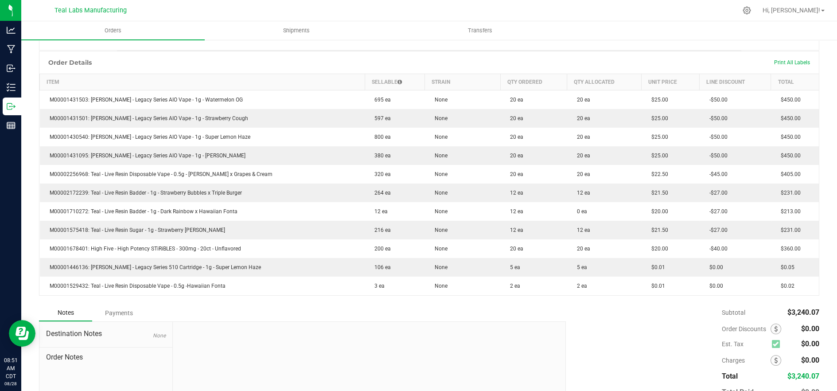
click at [397, 62] on div "Order Details Print All Labels" at bounding box center [429, 62] width 780 height 22
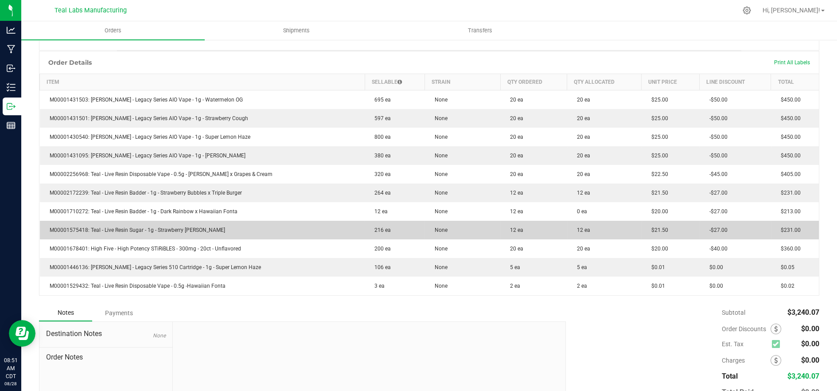
scroll to position [0, 0]
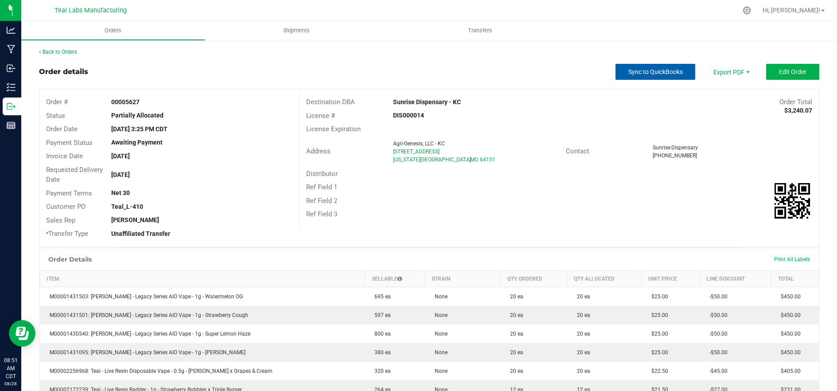
click at [644, 69] on span "Sync to QuickBooks" at bounding box center [655, 71] width 55 height 7
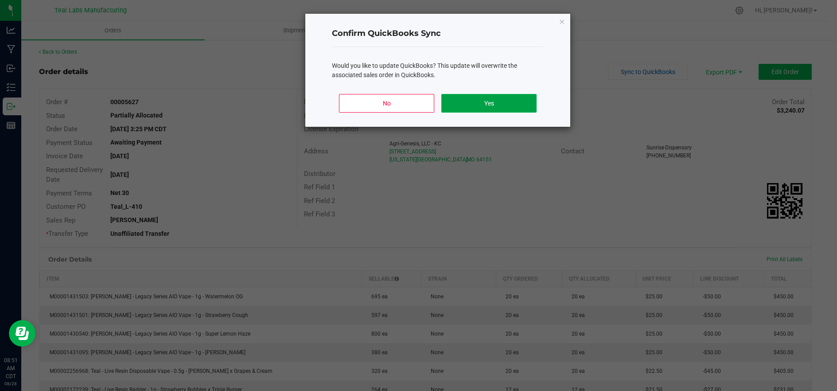
click at [514, 101] on button "Yes" at bounding box center [488, 103] width 95 height 19
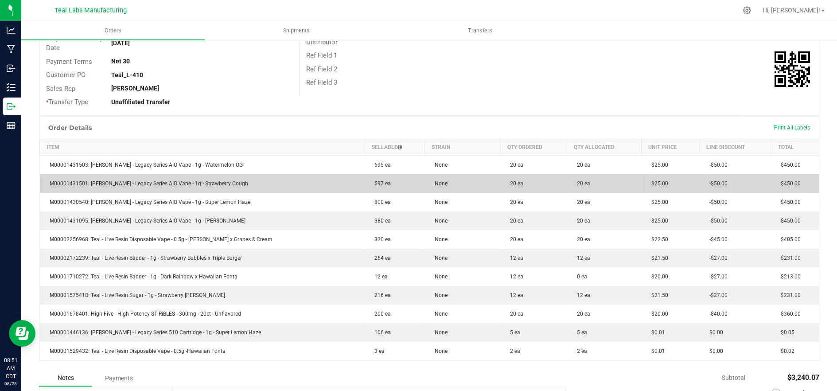
scroll to position [148, 0]
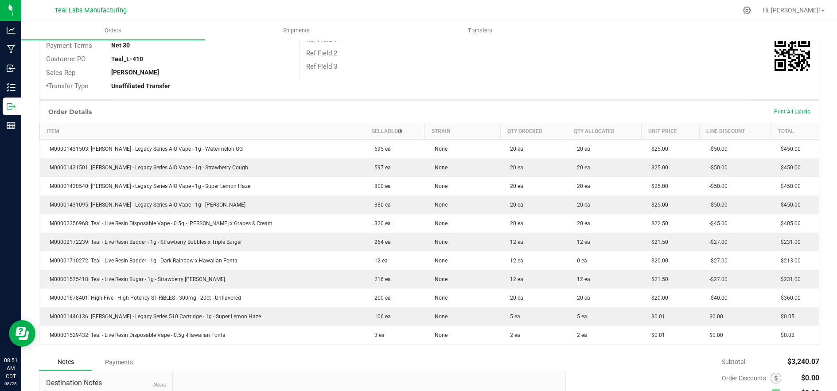
click at [457, 71] on div "Ref Field 3" at bounding box center [559, 67] width 519 height 14
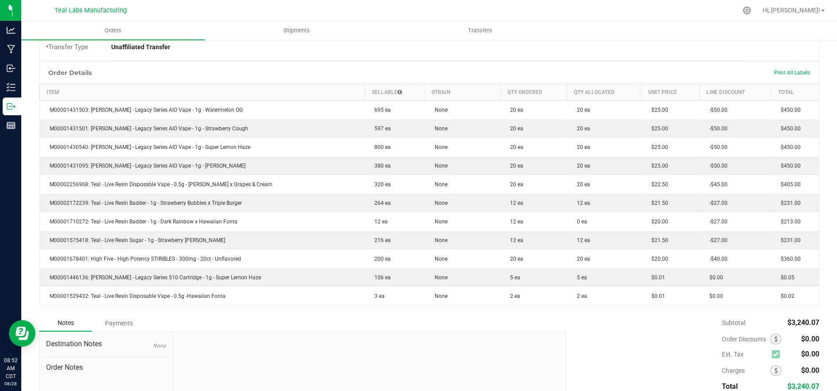
scroll to position [197, 0]
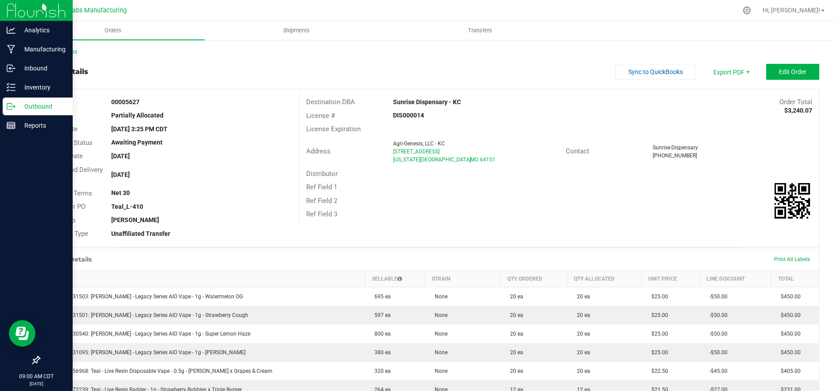
click at [18, 104] on p "Outbound" at bounding box center [42, 106] width 53 height 11
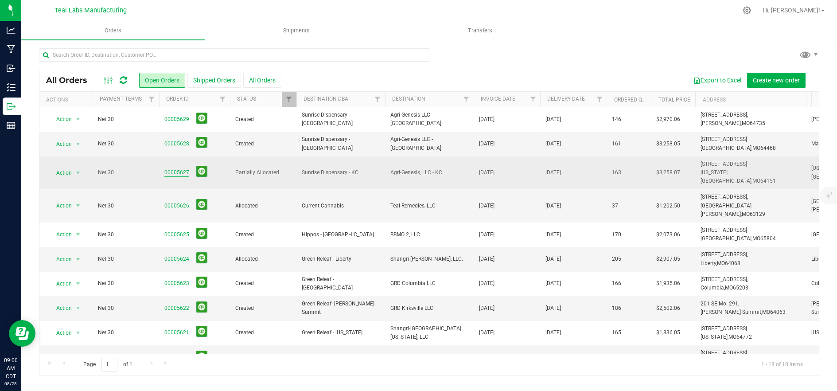
click at [174, 168] on link "00005627" at bounding box center [176, 172] width 25 height 8
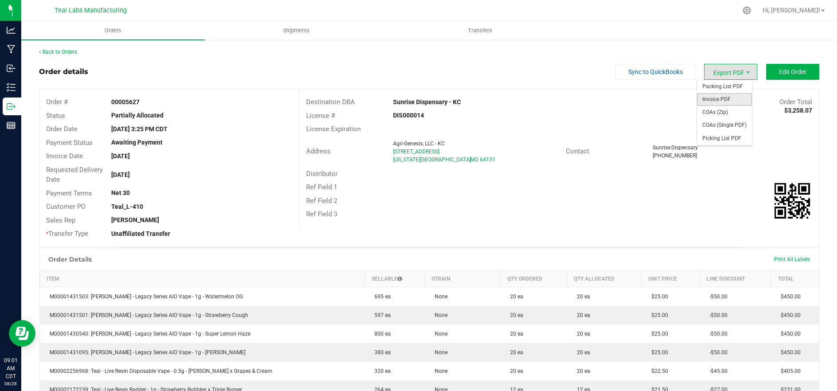
click at [718, 100] on span "Invoice PDF" at bounding box center [724, 99] width 55 height 13
click at [778, 77] on button "Edit Order" at bounding box center [792, 72] width 53 height 16
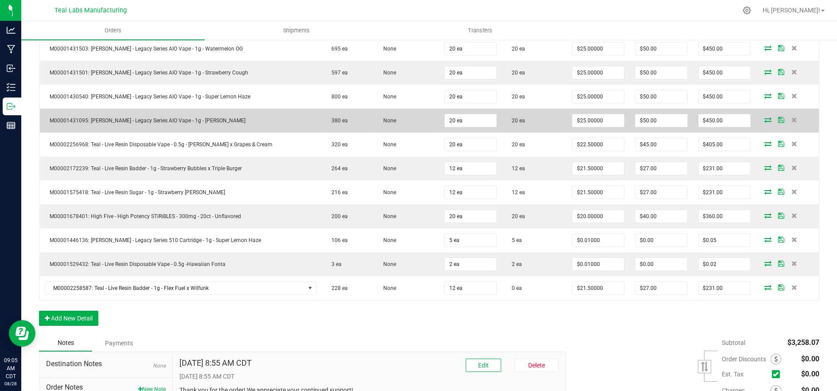
scroll to position [295, 0]
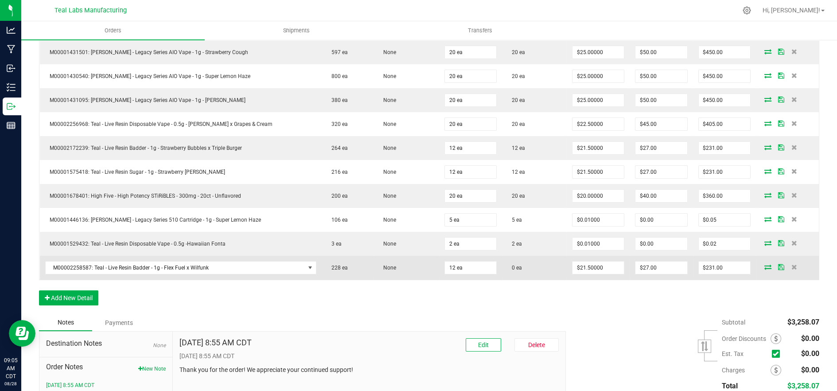
click at [764, 265] on icon at bounding box center [767, 266] width 7 height 5
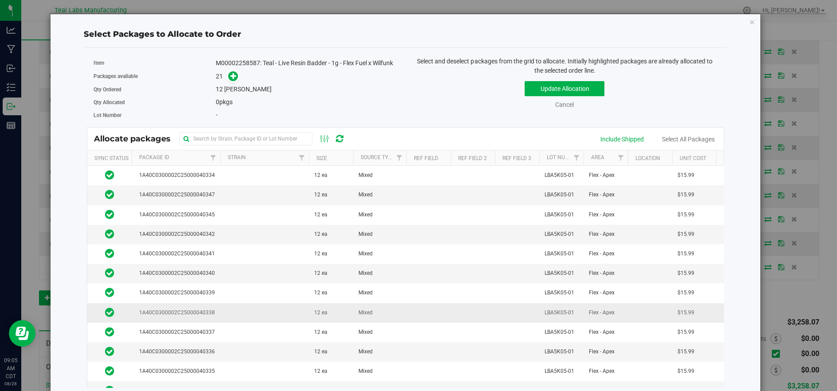
click at [252, 304] on td at bounding box center [264, 312] width 89 height 19
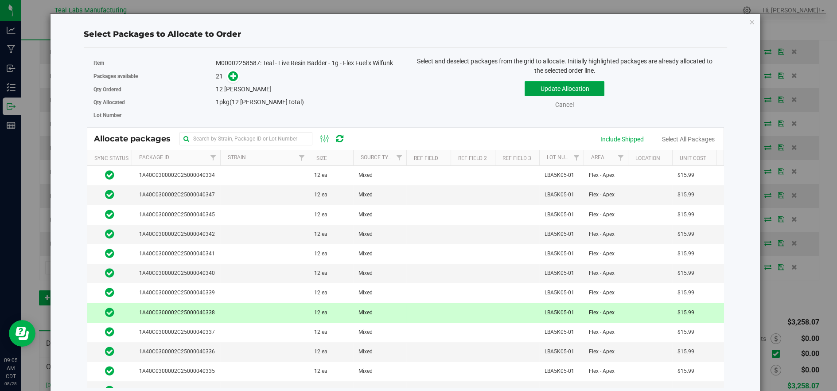
click at [540, 88] on button "Update Allocation" at bounding box center [565, 88] width 80 height 15
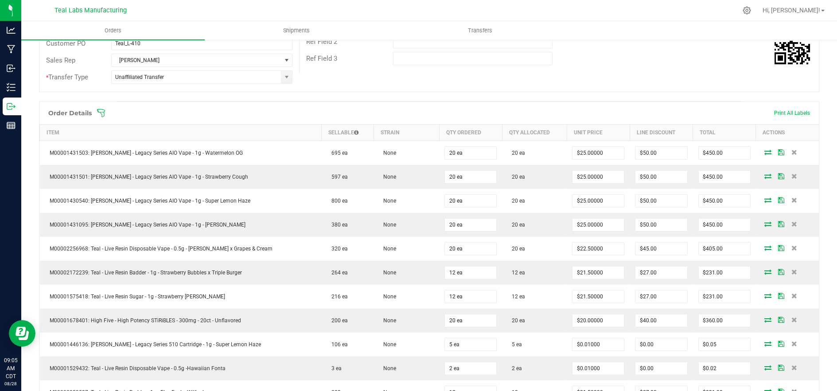
scroll to position [0, 0]
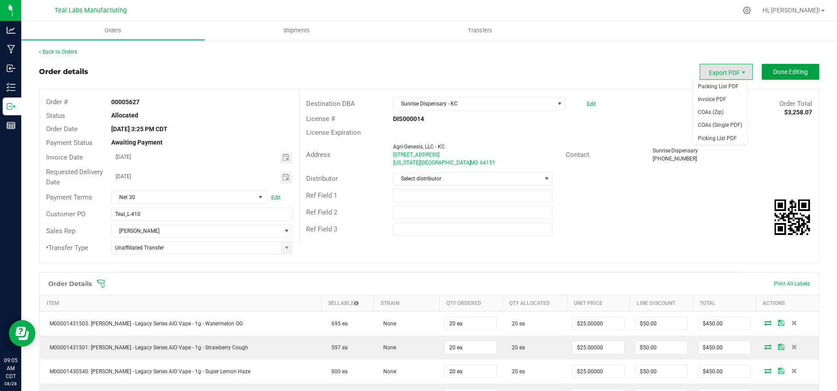
click at [764, 66] on button "Done Editing" at bounding box center [791, 72] width 58 height 16
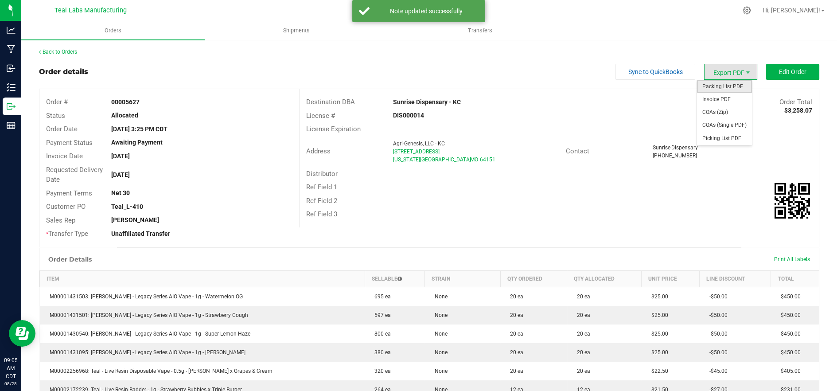
click at [717, 87] on span "Packing List PDF" at bounding box center [724, 86] width 55 height 13
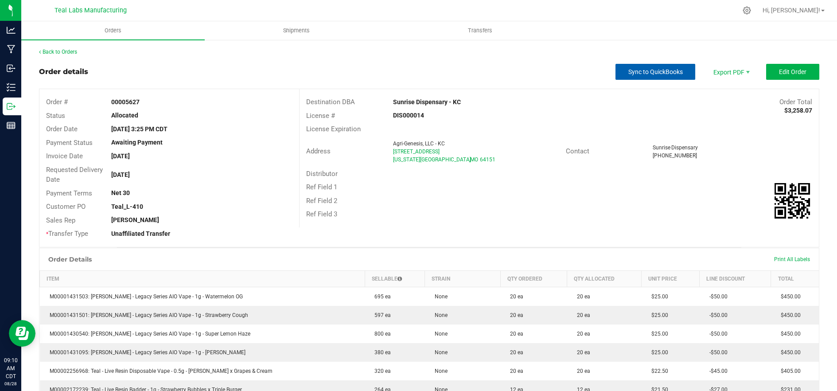
click at [648, 68] on span "Sync to QuickBooks" at bounding box center [655, 71] width 55 height 7
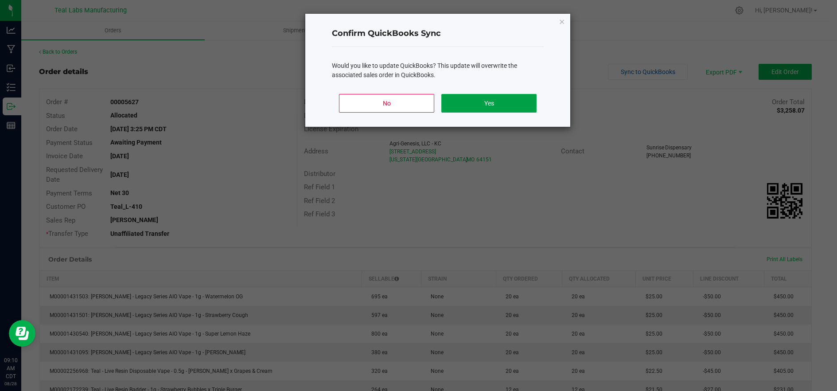
click at [517, 101] on button "Yes" at bounding box center [488, 103] width 95 height 19
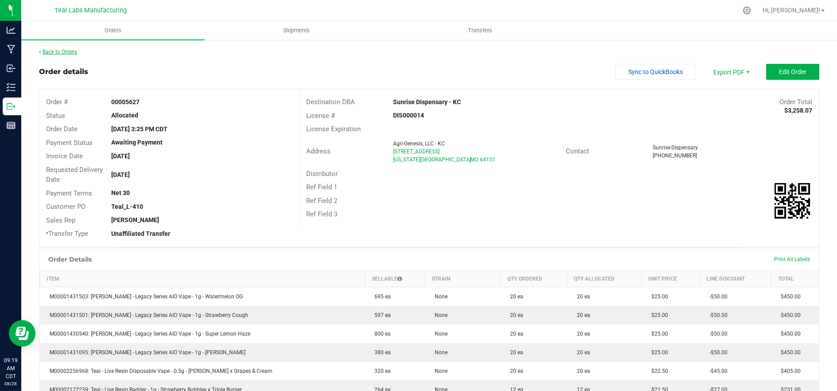
click at [57, 50] on link "Back to Orders" at bounding box center [58, 52] width 38 height 6
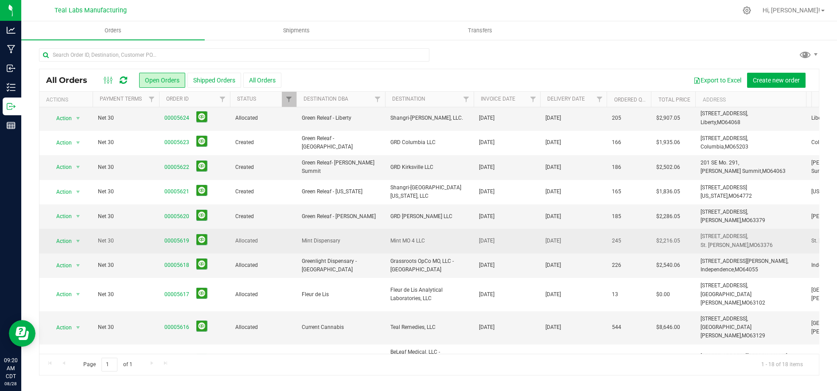
scroll to position [148, 0]
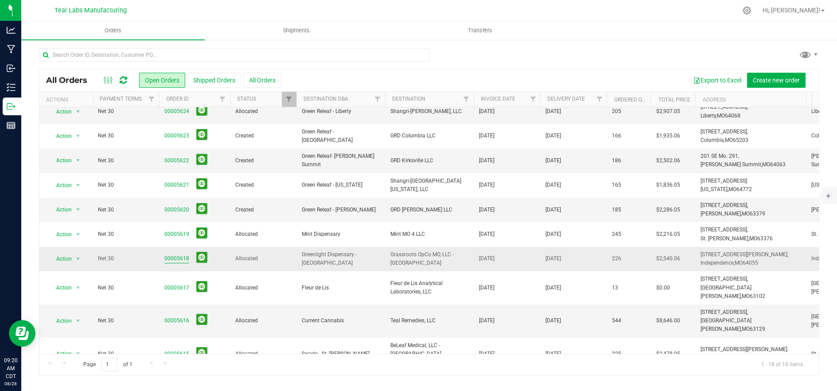
click at [179, 254] on link "00005618" at bounding box center [176, 258] width 25 height 8
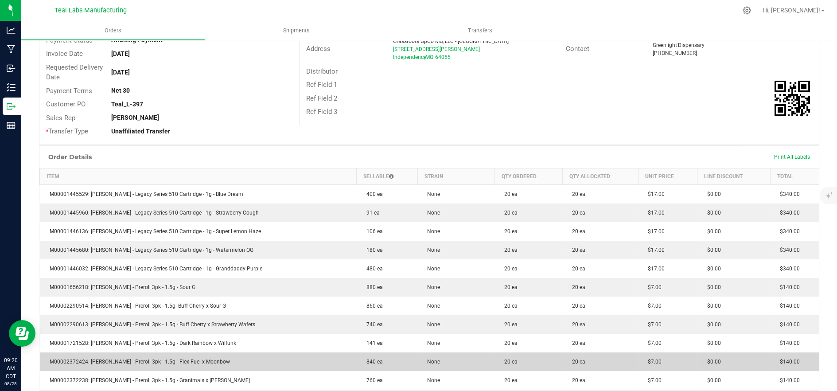
scroll to position [246, 0]
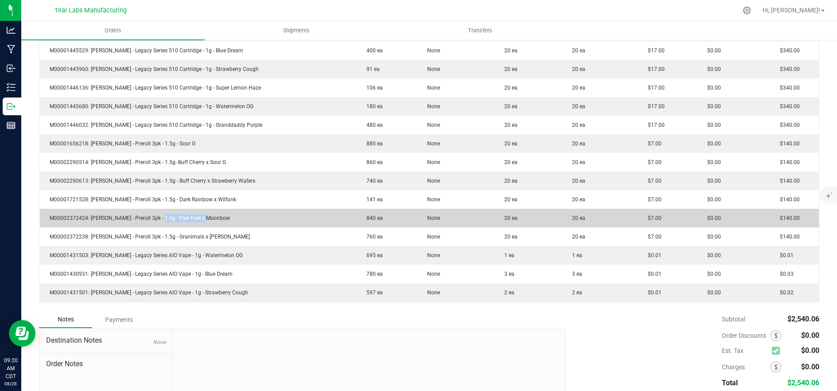
drag, startPoint x: 205, startPoint y: 217, endPoint x: 152, endPoint y: 217, distance: 53.2
click at [152, 217] on td "M00002372424: [PERSON_NAME] - Preroll 3pk - 1.5g - Flex Fuel x Moonbow" at bounding box center [198, 218] width 317 height 19
copy span "Flex Fuel x Moonbow"
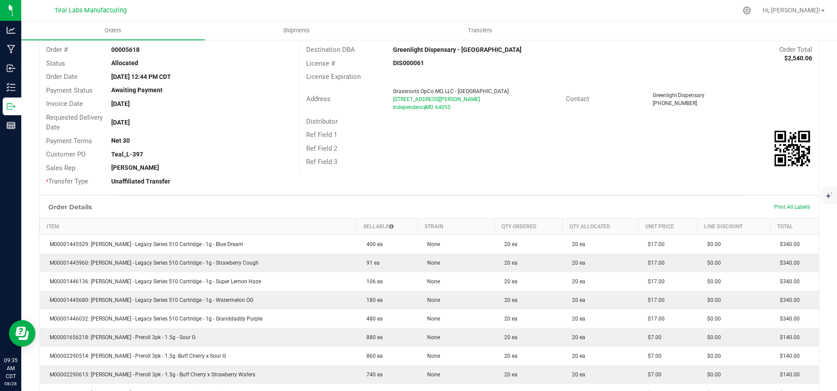
scroll to position [0, 0]
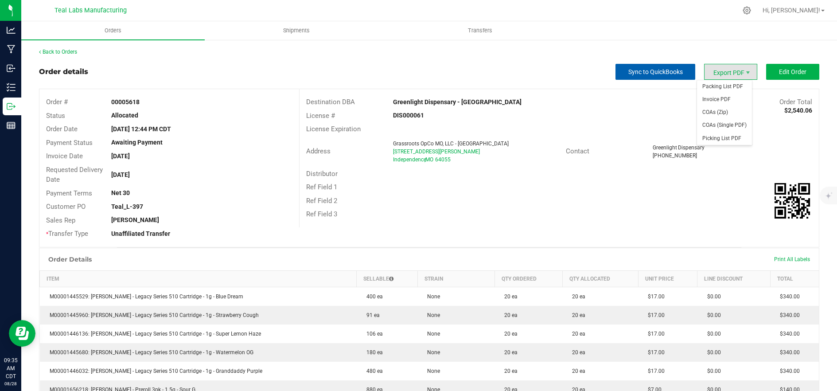
click at [659, 73] on span "Sync to QuickBooks" at bounding box center [655, 71] width 55 height 7
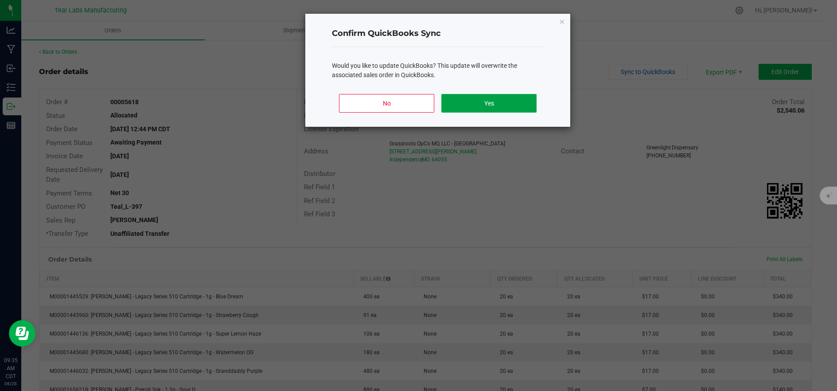
drag, startPoint x: 511, startPoint y: 104, endPoint x: 460, endPoint y: 121, distance: 53.3
click at [510, 104] on button "Yes" at bounding box center [488, 103] width 95 height 19
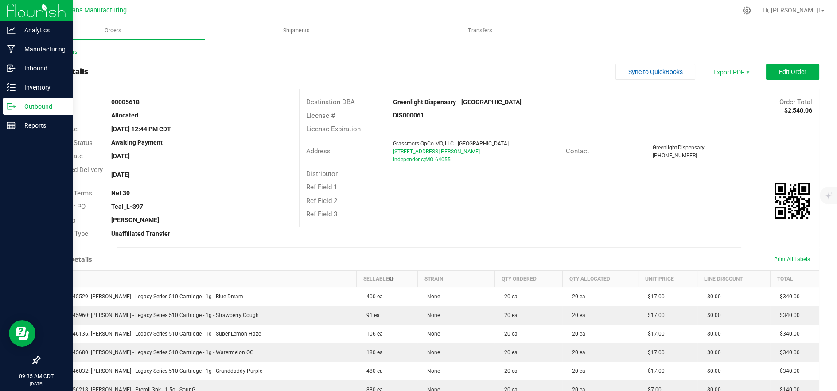
click at [11, 107] on icon at bounding box center [11, 106] width 9 height 9
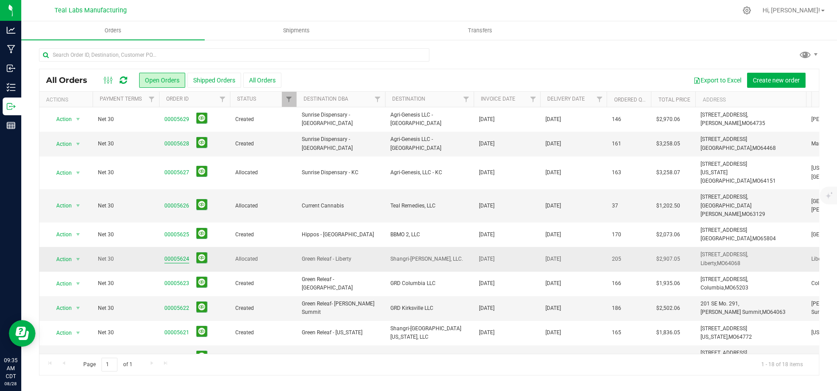
click at [175, 255] on link "00005624" at bounding box center [176, 259] width 25 height 8
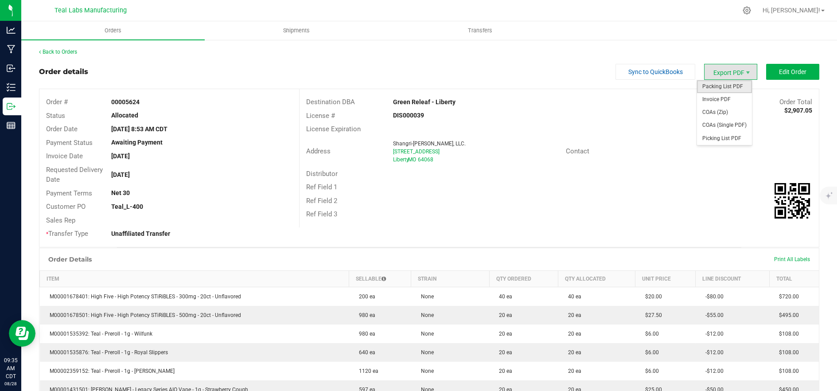
click at [721, 90] on span "Packing List PDF" at bounding box center [724, 86] width 55 height 13
click at [608, 160] on div "Address Shangri-La Cameron, LLC. 824 S 291 Highway Liberty , MO 64068 Contact" at bounding box center [559, 151] width 519 height 31
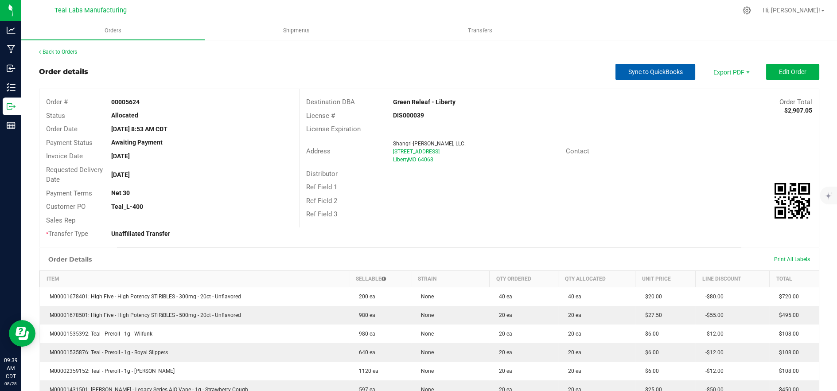
click at [655, 72] on span "Sync to QuickBooks" at bounding box center [655, 71] width 55 height 7
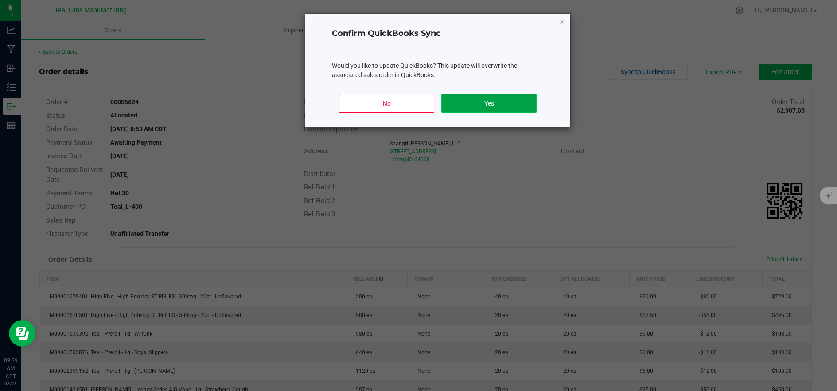
click at [504, 106] on button "Yes" at bounding box center [488, 103] width 95 height 19
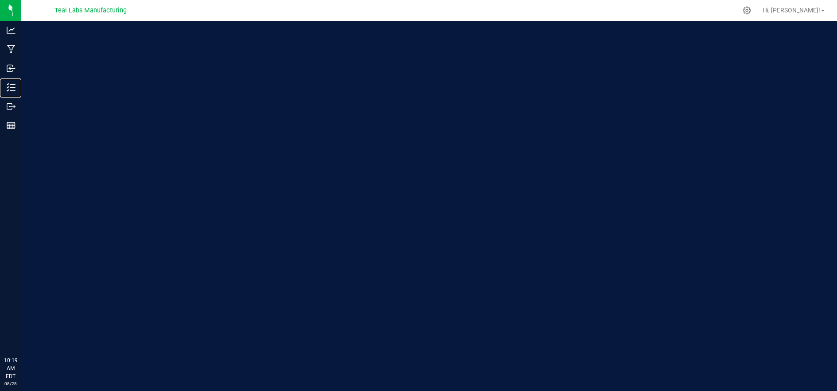
drag, startPoint x: 18, startPoint y: 88, endPoint x: 130, endPoint y: 101, distance: 112.5
click at [0, 0] on p "Inventory" at bounding box center [0, 0] width 0 height 0
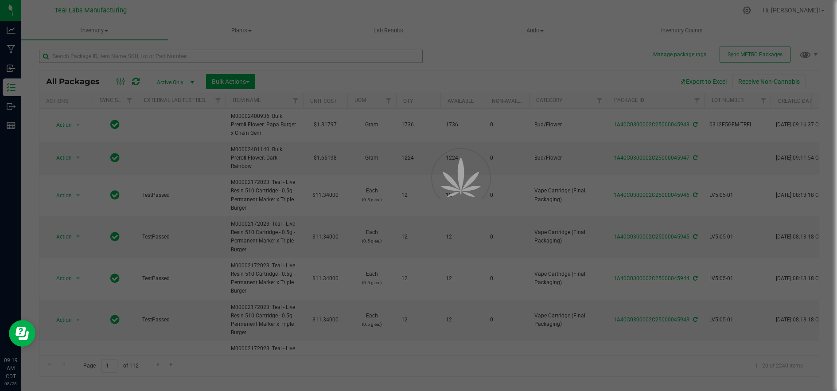
click at [218, 55] on div at bounding box center [418, 195] width 837 height 391
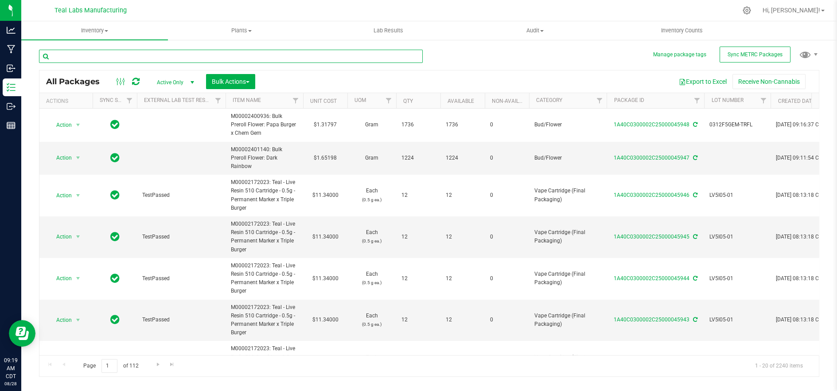
click at [218, 55] on input "text" at bounding box center [231, 56] width 384 height 13
type input "45950"
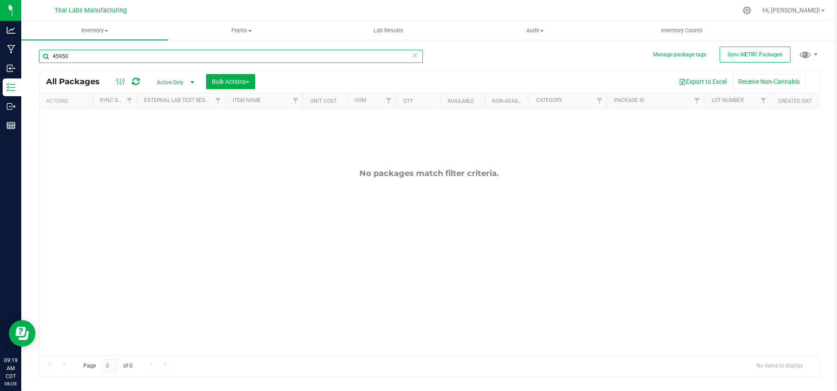
click at [236, 59] on input "45950" at bounding box center [231, 56] width 384 height 13
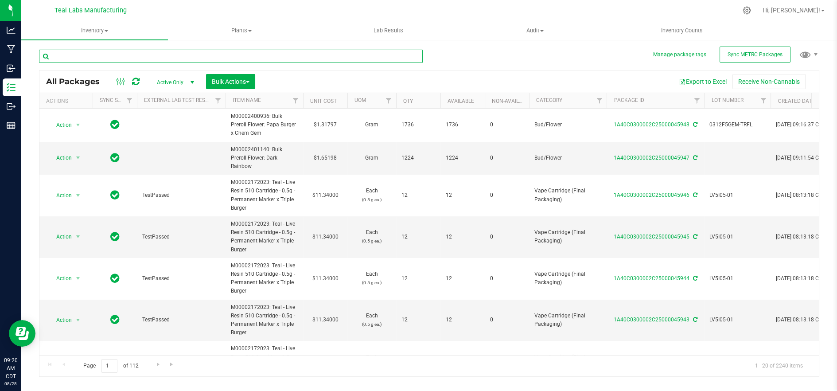
click at [184, 61] on input "text" at bounding box center [231, 56] width 384 height 13
paste input "Flex Fuel x Moonbow"
type input "Flex Fuel x Moonbow"
